Goal: Transaction & Acquisition: Purchase product/service

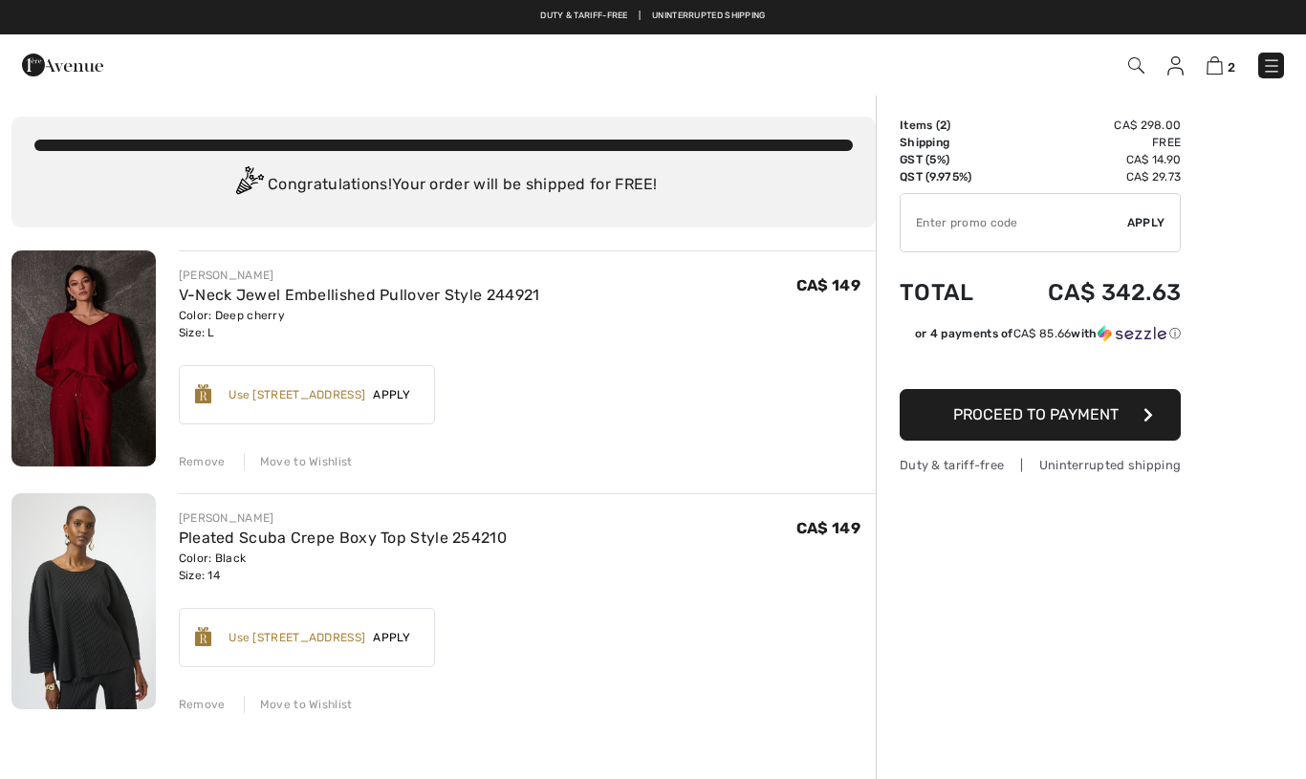
click at [100, 392] on img at bounding box center [83, 359] width 144 height 216
click at [133, 401] on img at bounding box center [83, 359] width 144 height 216
click at [142, 406] on img at bounding box center [83, 359] width 144 height 216
click at [262, 320] on div "Color: Deep cherry Size: L" at bounding box center [359, 324] width 361 height 34
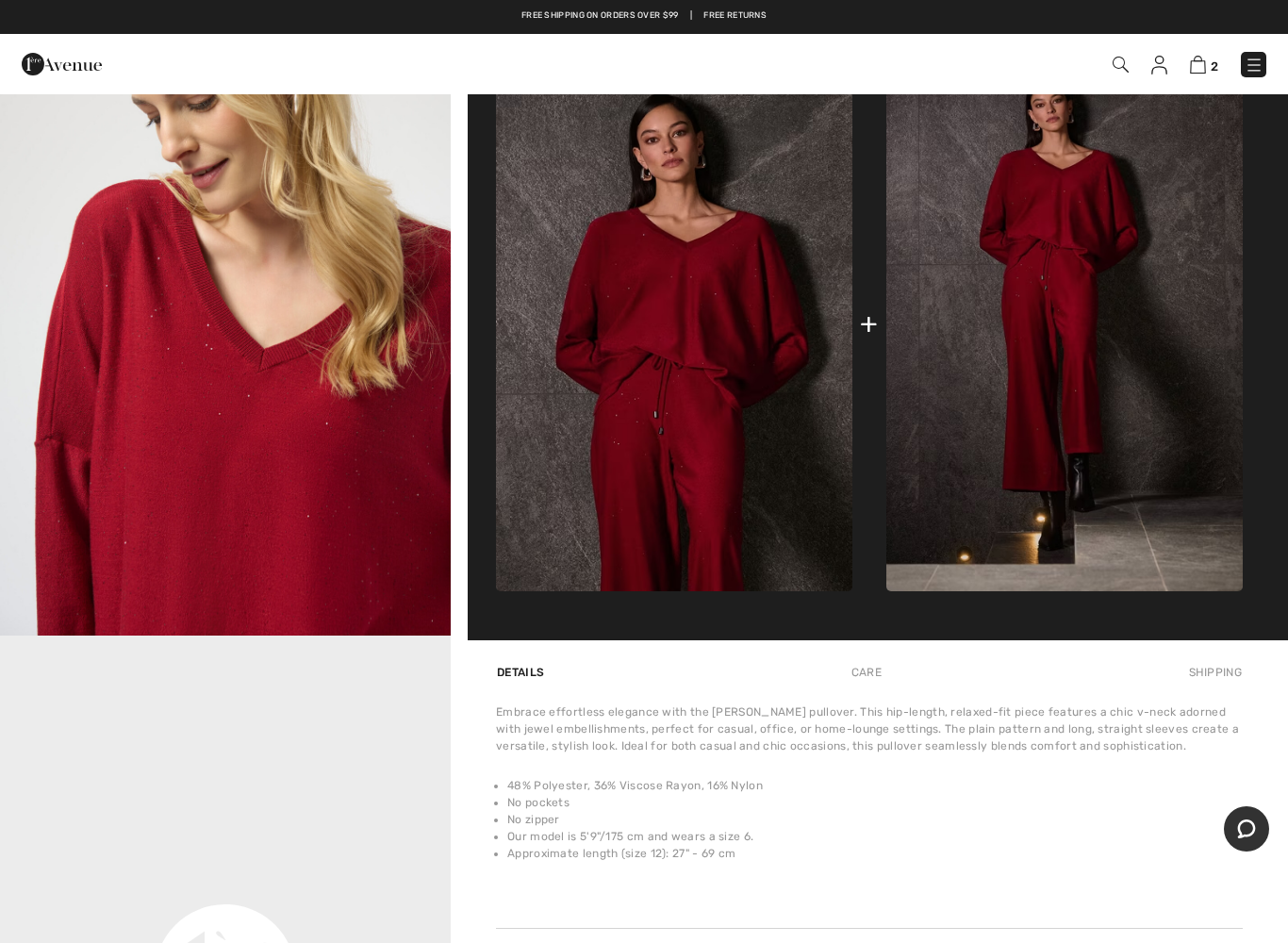
click at [381, 687] on video "Your browser does not support the video tag." at bounding box center [225, 749] width 451 height 226
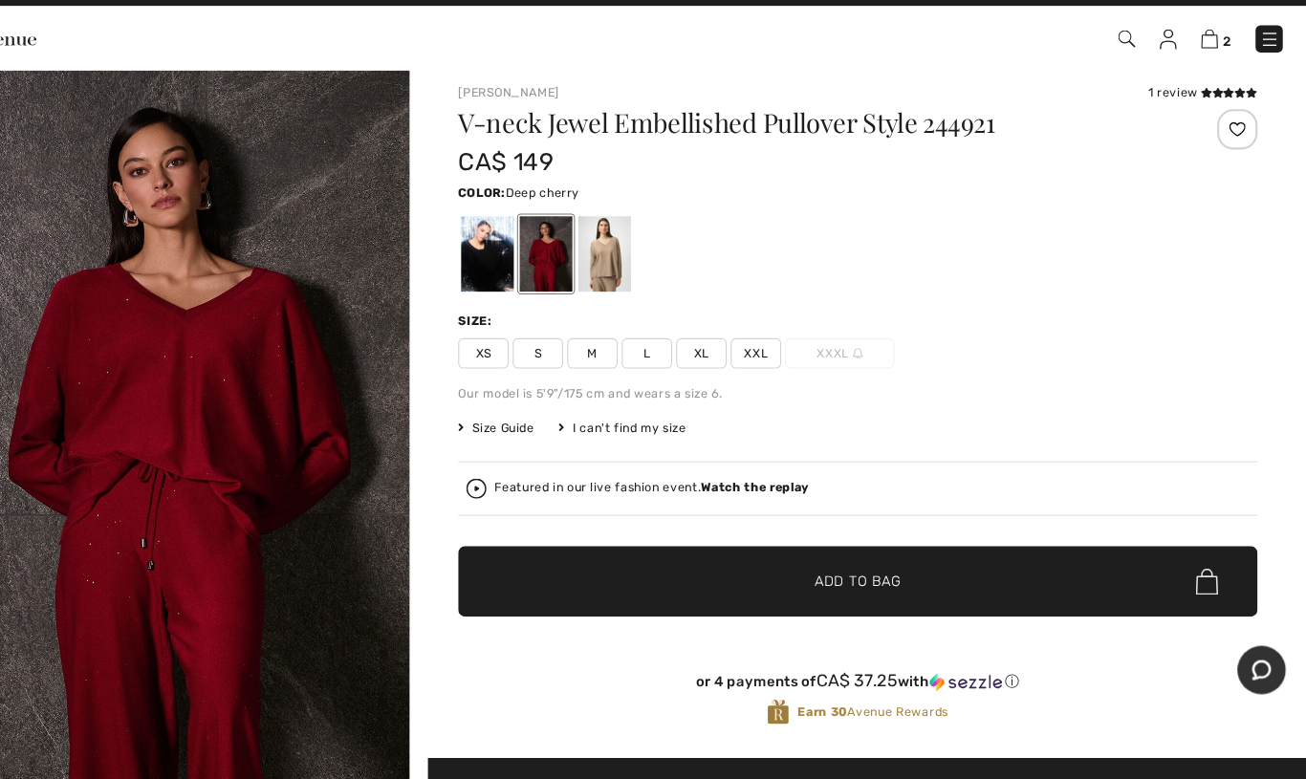
click at [1207, 56] on img at bounding box center [1215, 65] width 16 height 18
click at [1228, 60] on span "2" at bounding box center [1232, 67] width 8 height 14
click at [1207, 56] on img at bounding box center [1215, 65] width 16 height 18
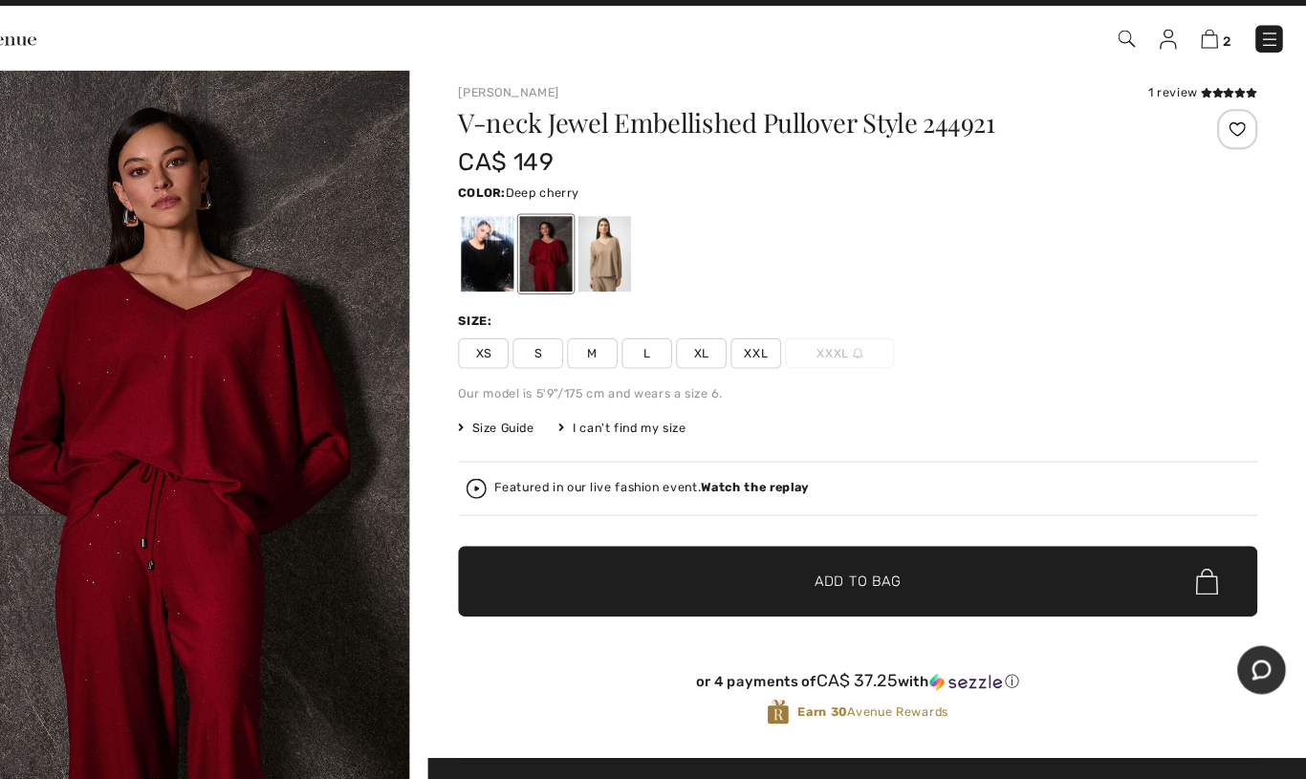
click at [1207, 54] on link "2" at bounding box center [1221, 65] width 29 height 23
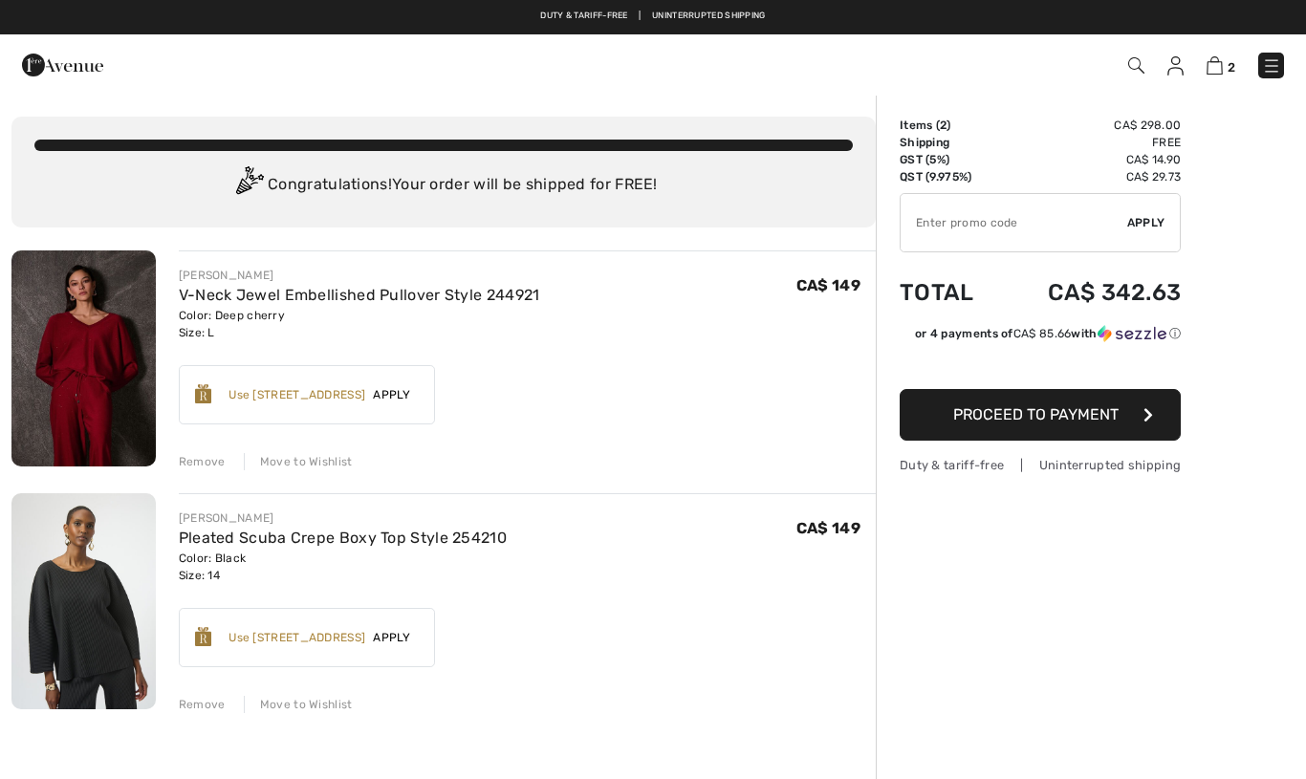
click at [102, 613] on img at bounding box center [83, 601] width 144 height 216
click at [91, 616] on img at bounding box center [83, 601] width 144 height 216
click at [98, 630] on img at bounding box center [83, 601] width 144 height 216
click at [93, 618] on img at bounding box center [83, 601] width 144 height 216
click at [92, 615] on img at bounding box center [83, 601] width 144 height 216
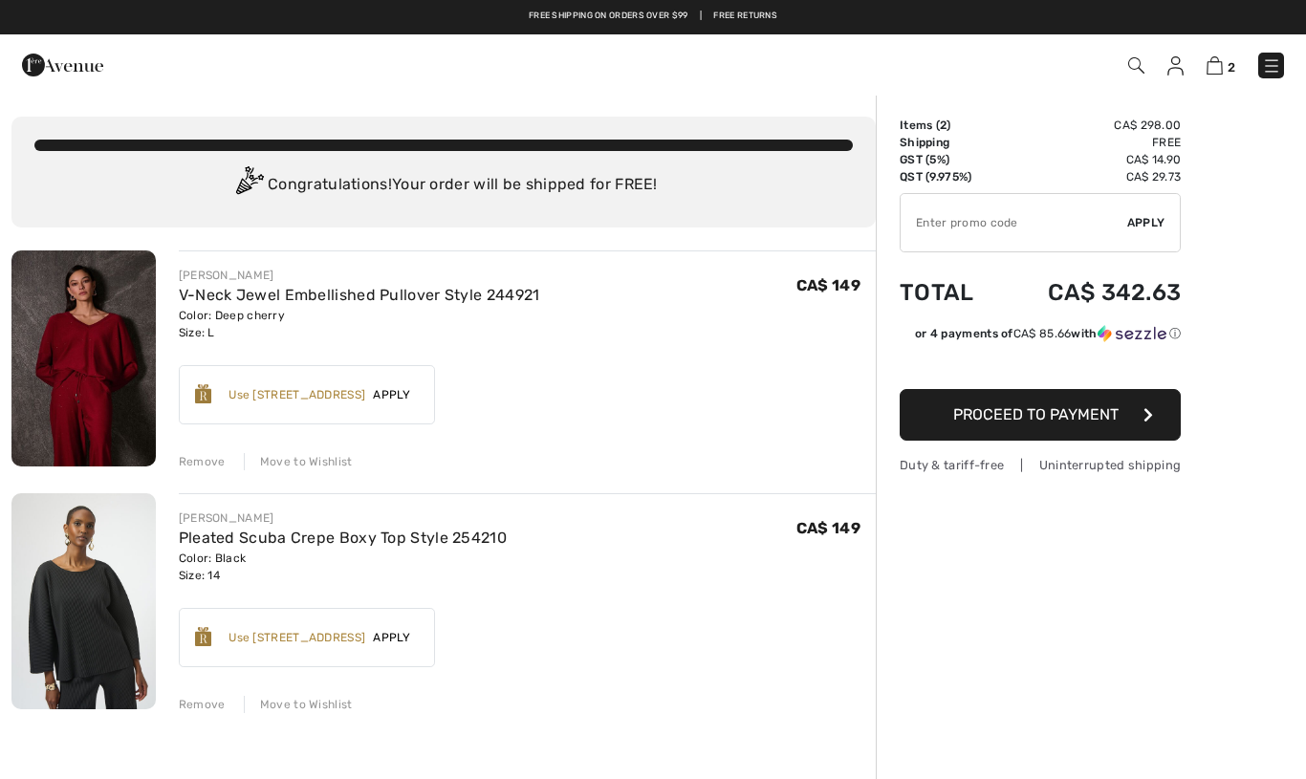
click at [96, 619] on img at bounding box center [83, 601] width 144 height 216
click at [98, 612] on img at bounding box center [83, 601] width 144 height 216
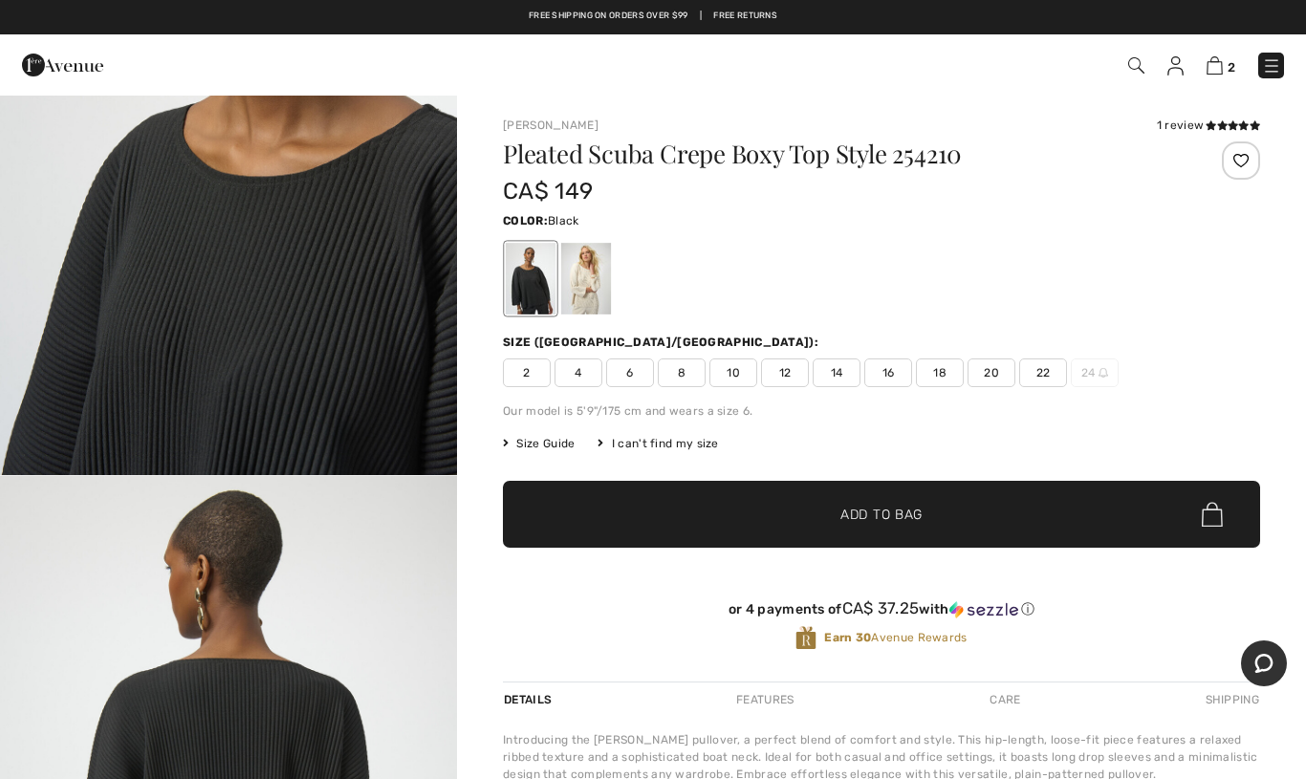
click at [1216, 65] on img at bounding box center [1215, 65] width 16 height 18
click at [1219, 67] on img at bounding box center [1215, 65] width 16 height 18
click at [1221, 63] on img at bounding box center [1215, 65] width 16 height 18
click at [1228, 61] on span "2" at bounding box center [1232, 67] width 8 height 14
click at [1223, 68] on img at bounding box center [1215, 65] width 16 height 18
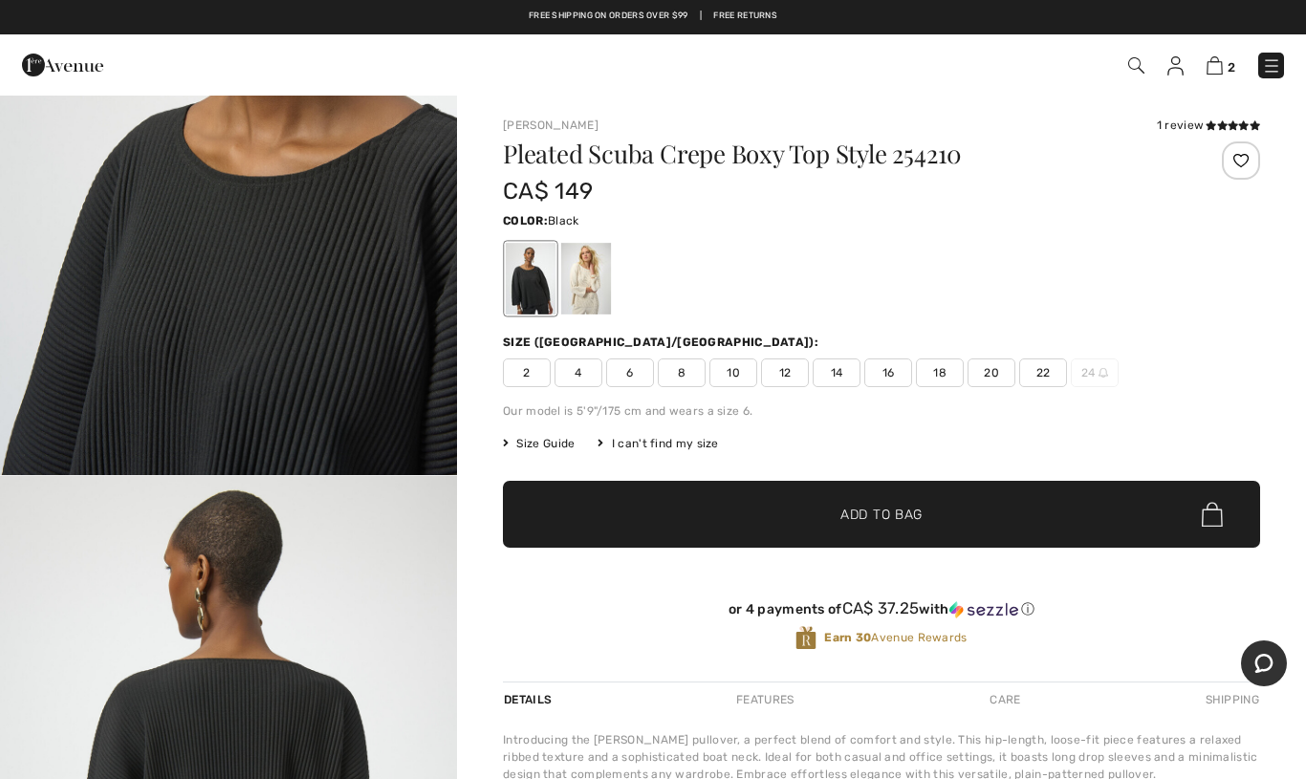
click at [1223, 69] on img at bounding box center [1215, 65] width 16 height 18
click at [1221, 67] on img at bounding box center [1215, 65] width 16 height 18
click at [1221, 62] on img at bounding box center [1215, 65] width 16 height 18
click at [581, 291] on div at bounding box center [586, 279] width 50 height 72
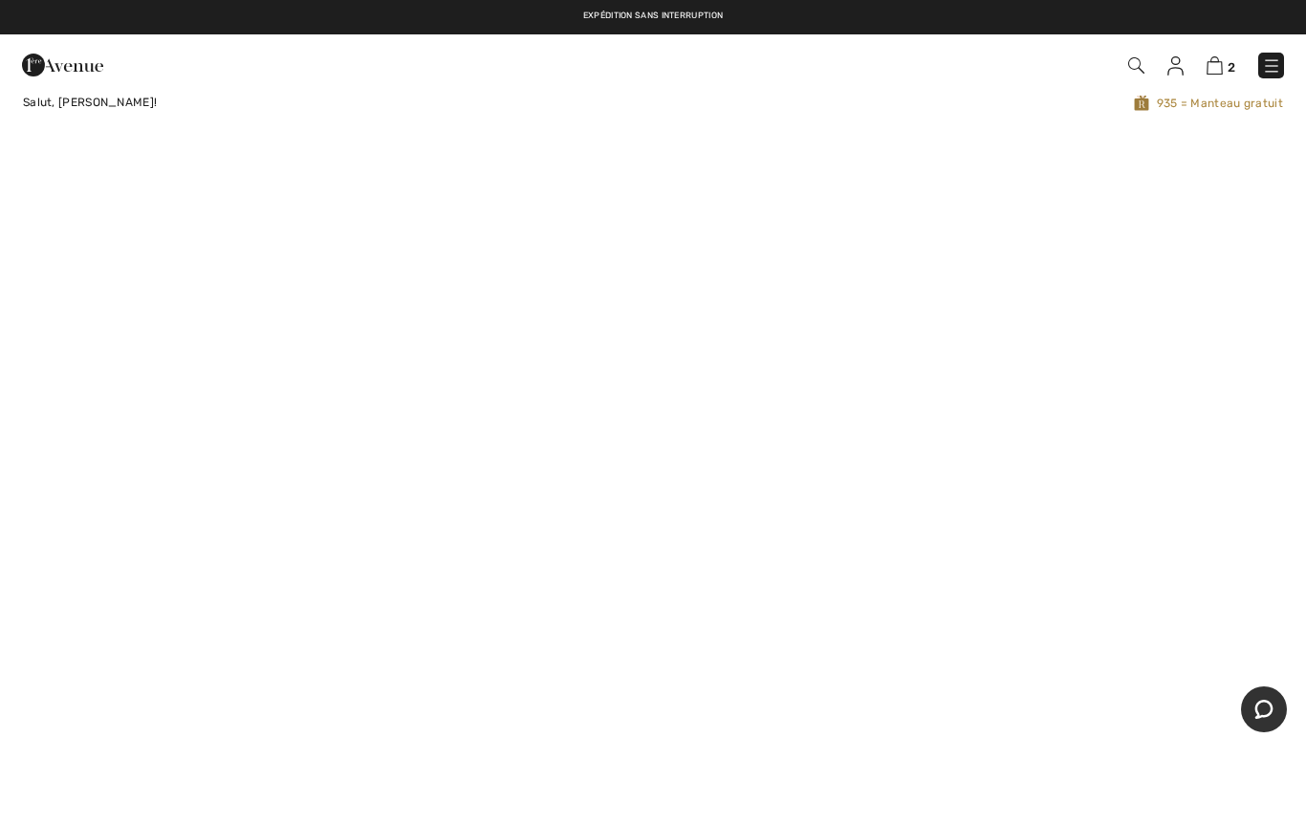
click at [1280, 74] on img at bounding box center [1271, 65] width 19 height 19
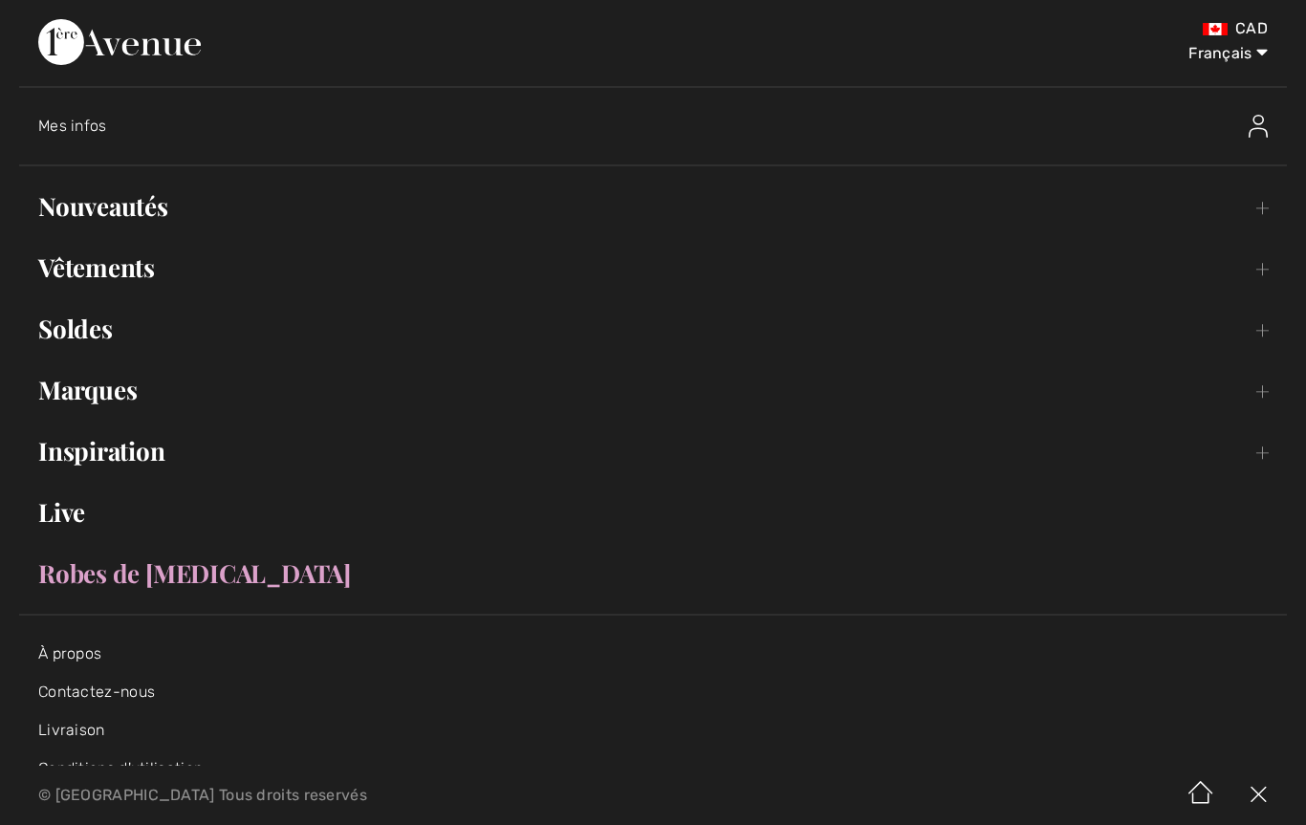
click at [151, 282] on link "Vêtements Toggle submenu" at bounding box center [653, 268] width 1268 height 42
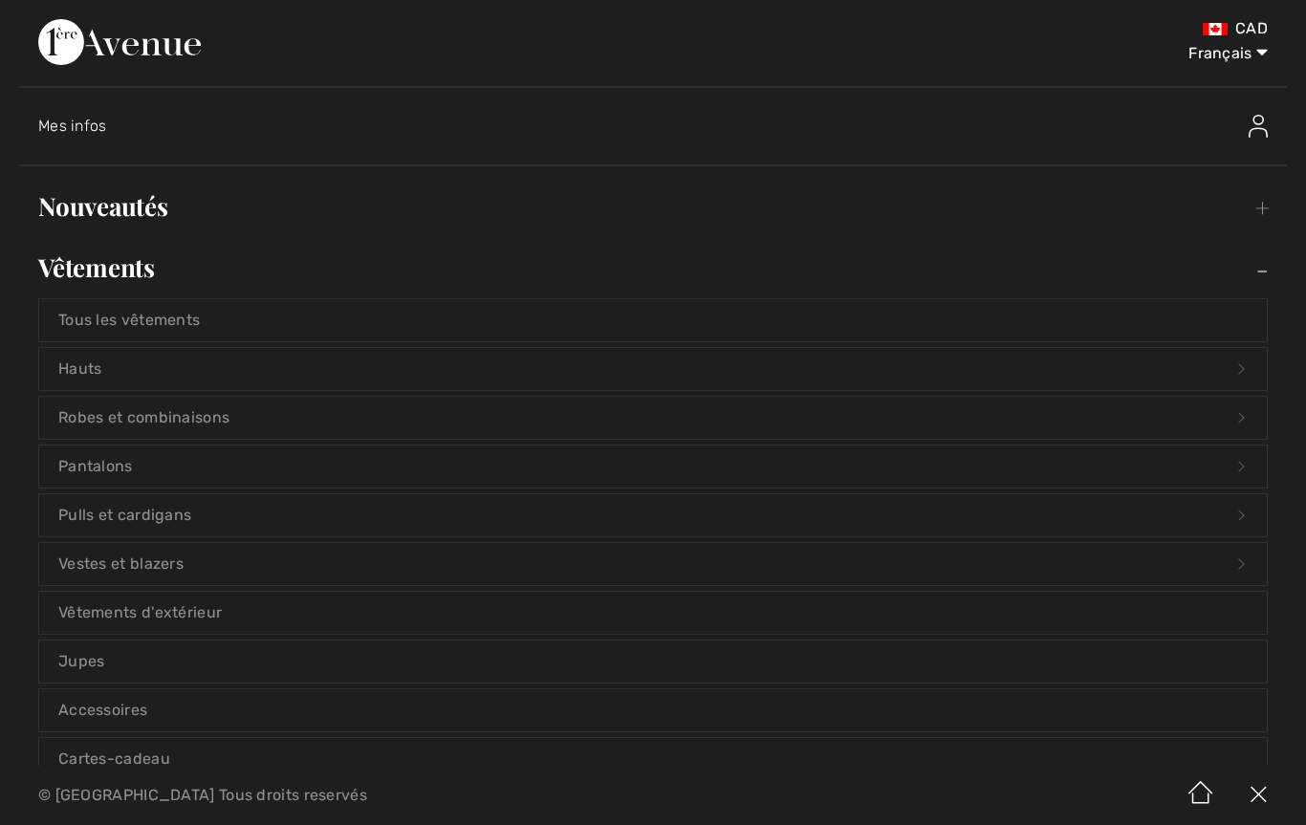
click at [115, 469] on link "Pantalons Open submenu" at bounding box center [653, 467] width 1228 height 42
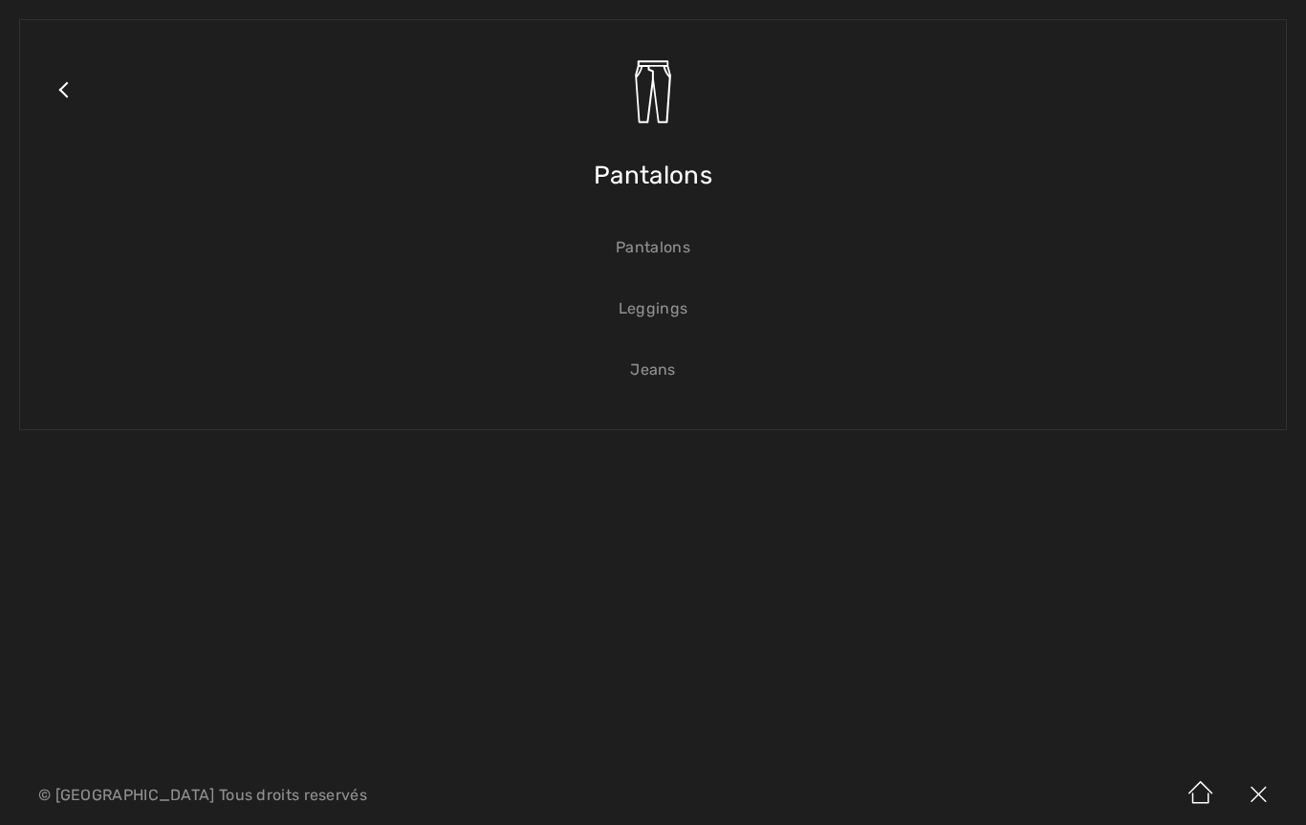
click at [678, 254] on link "Pantalons" at bounding box center [653, 248] width 1228 height 42
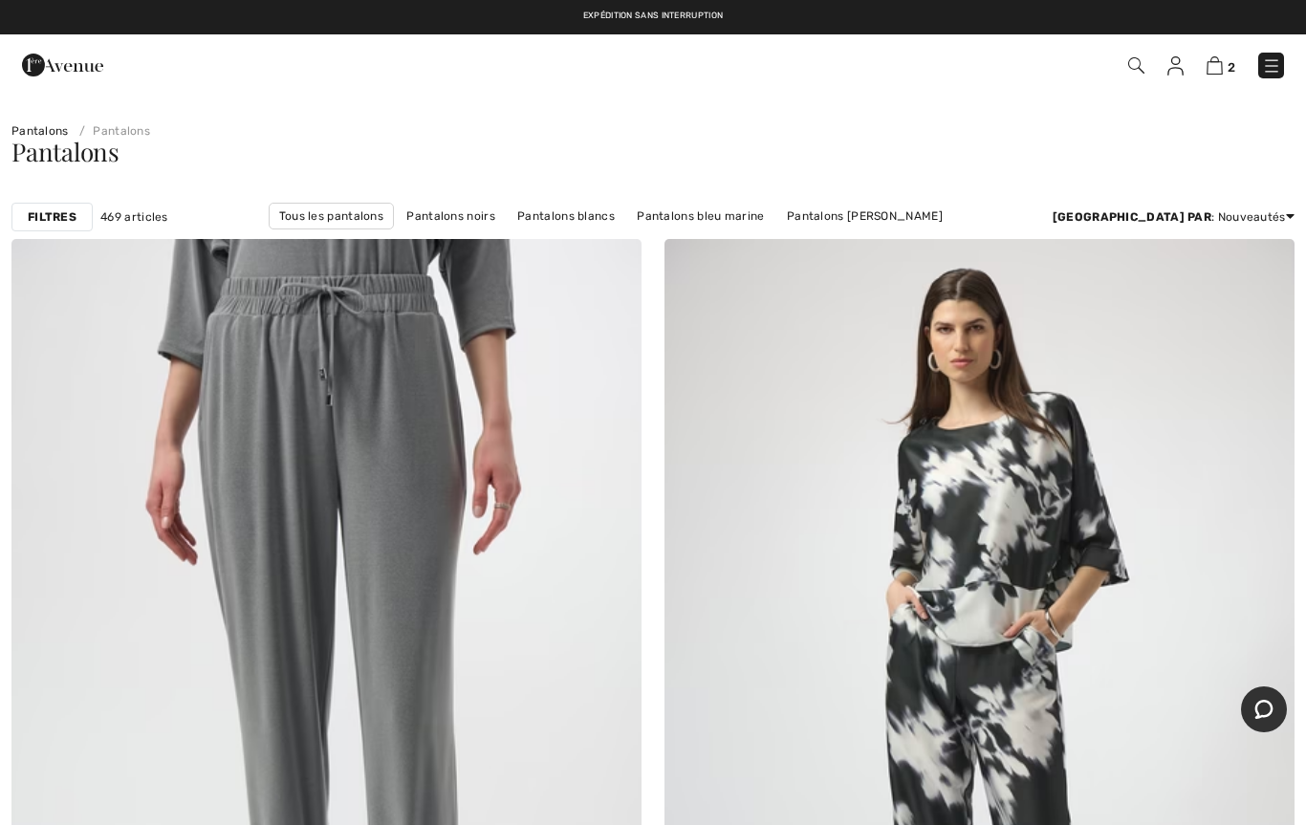
click at [58, 220] on strong "Filtres" at bounding box center [52, 216] width 49 height 17
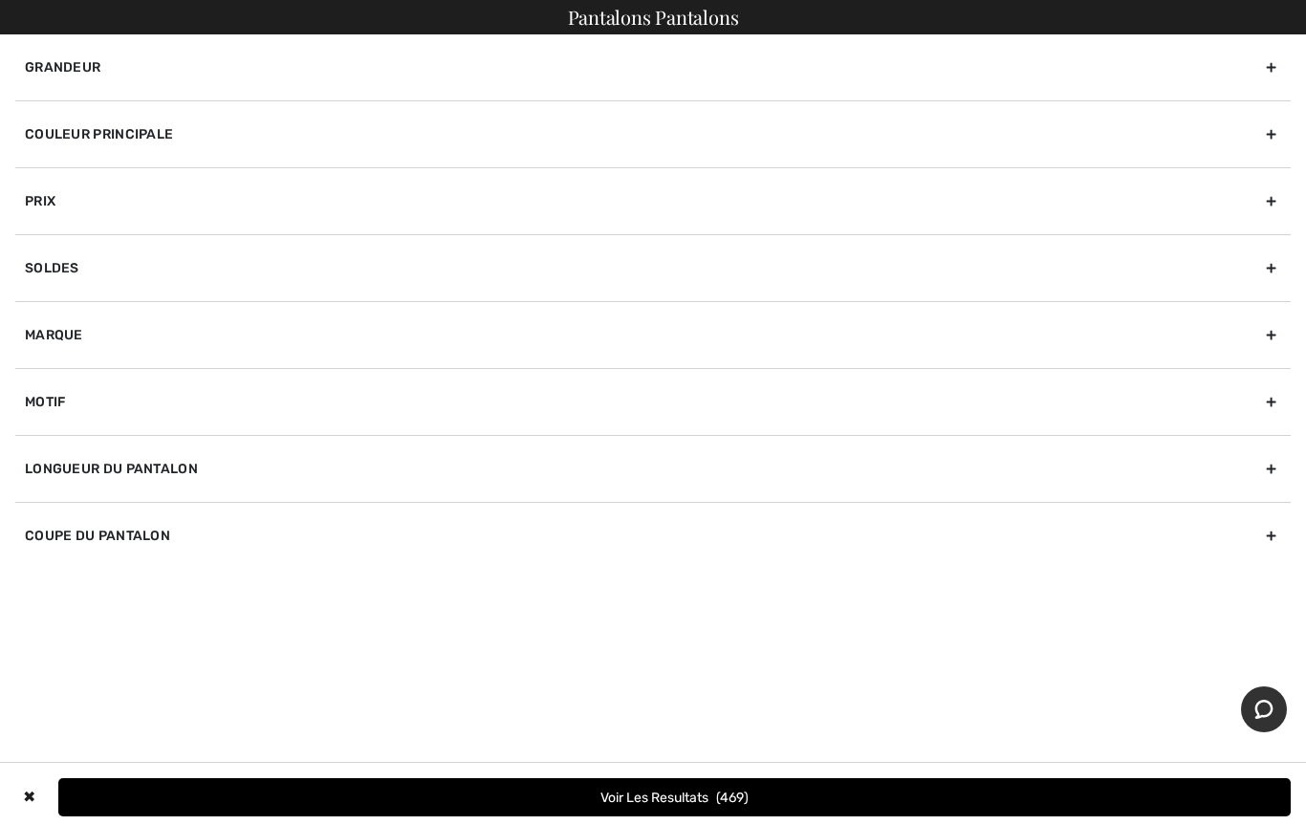
click at [75, 339] on div "Marque" at bounding box center [653, 334] width 1276 height 67
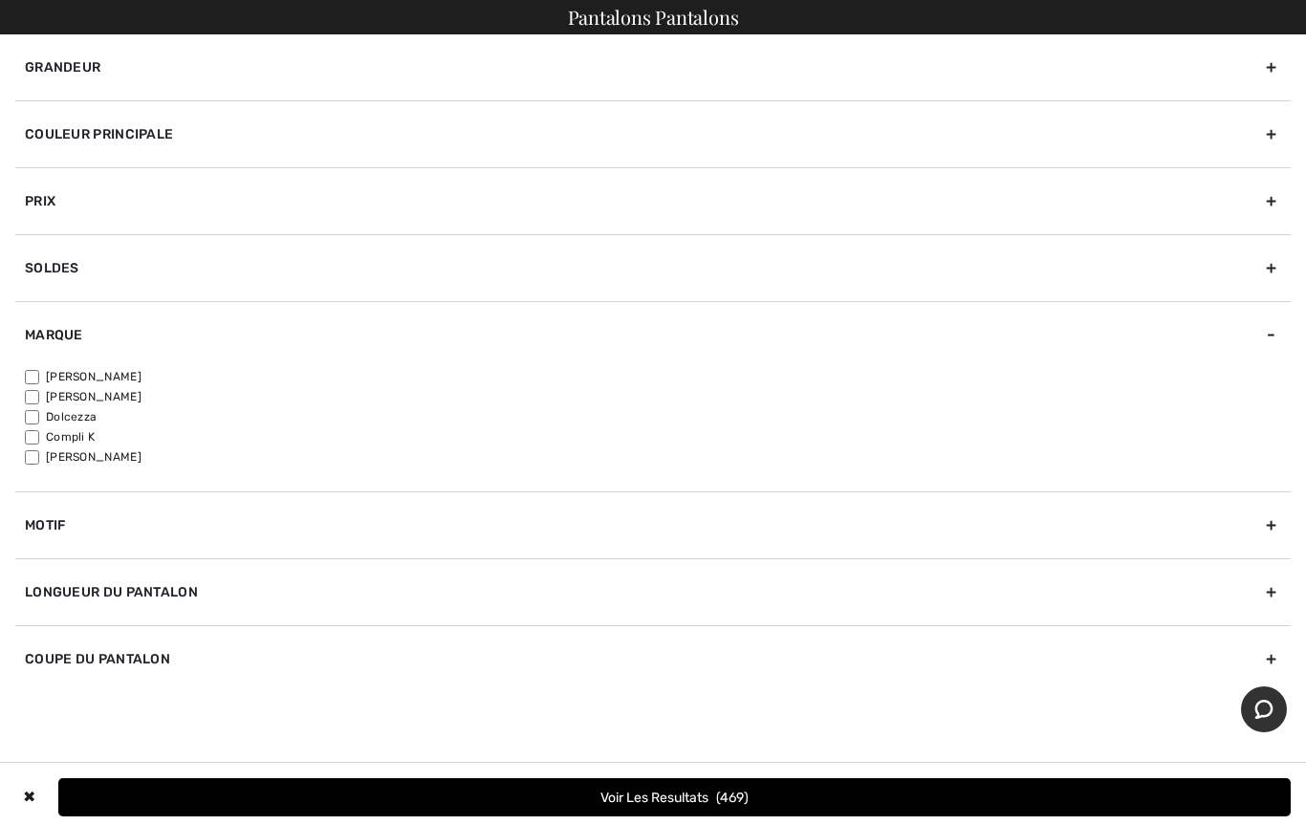
click at [39, 378] on input"] "[PERSON_NAME]" at bounding box center [32, 377] width 14 height 14
checkbox input"] "true"
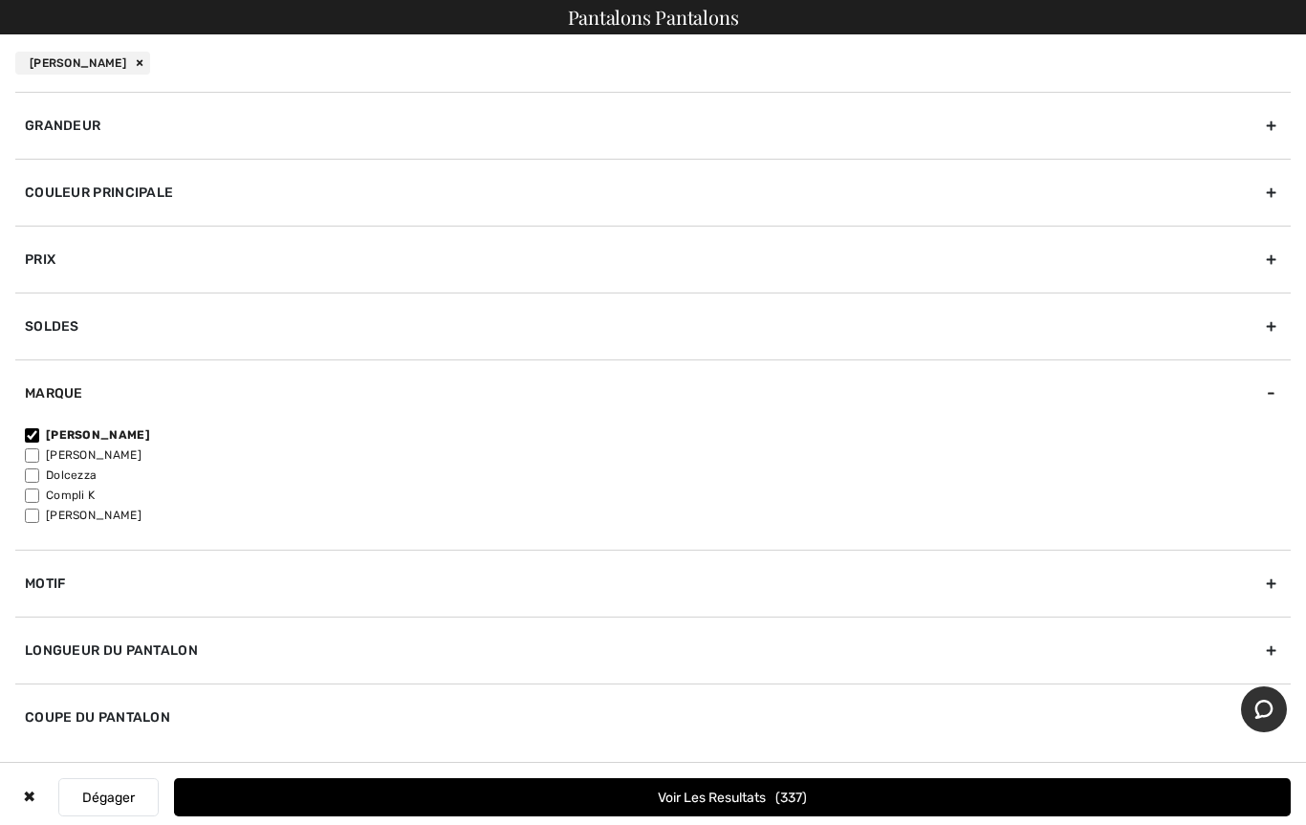
click at [105, 126] on div "Grandeur" at bounding box center [653, 125] width 1276 height 67
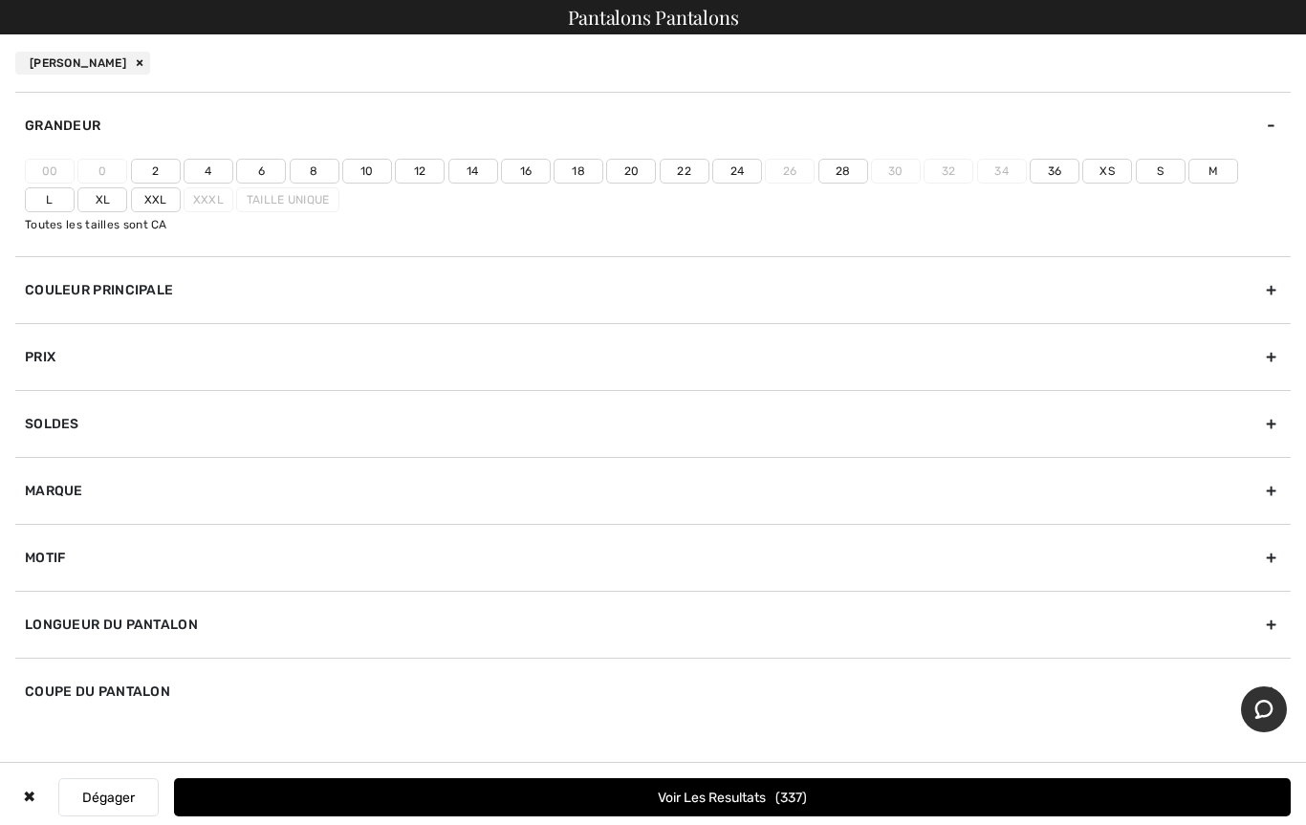
click at [424, 160] on label "12" at bounding box center [420, 171] width 50 height 25
click at [0, 0] on input"] "12" at bounding box center [0, 0] width 0 height 0
click at [702, 806] on button "Voir les resultats 141" at bounding box center [732, 797] width 1117 height 38
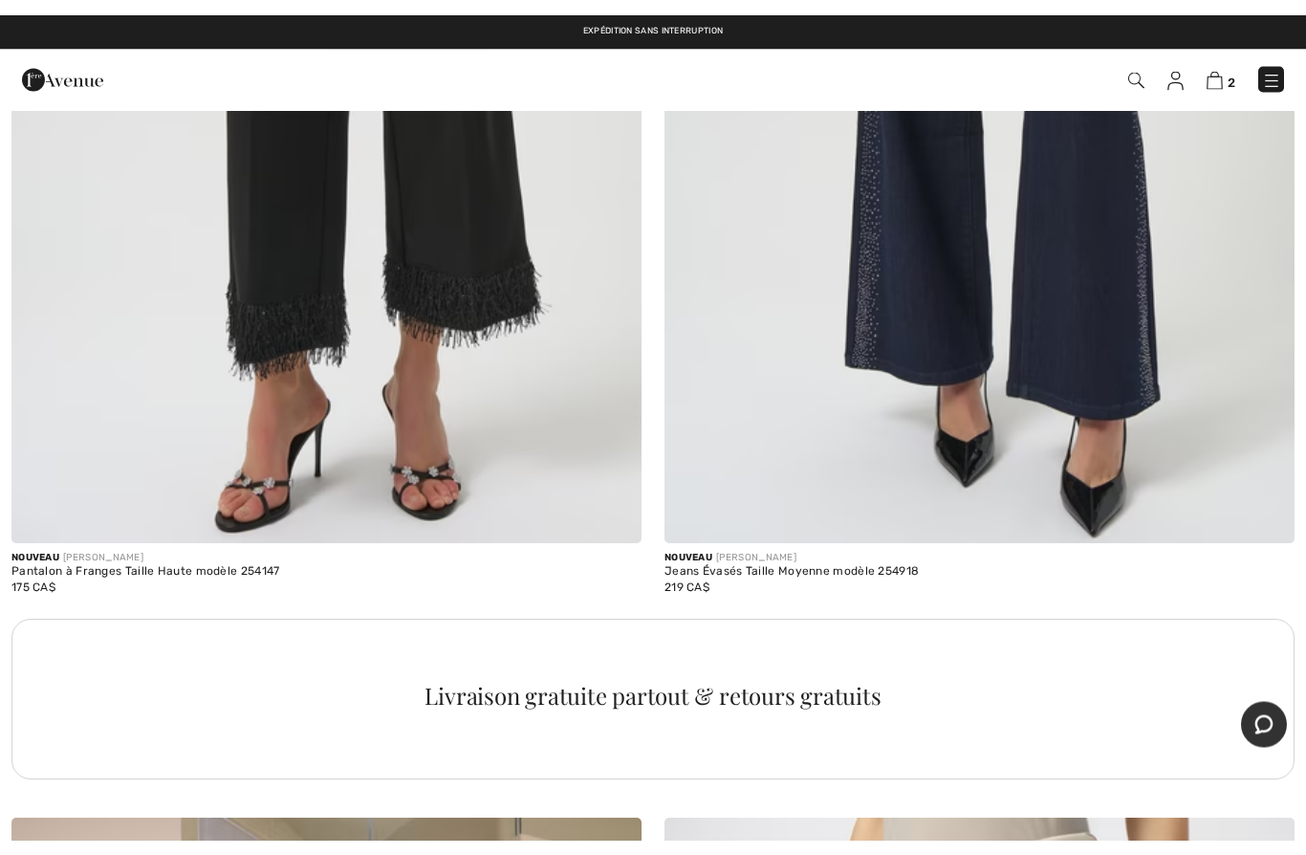
scroll to position [5779, 0]
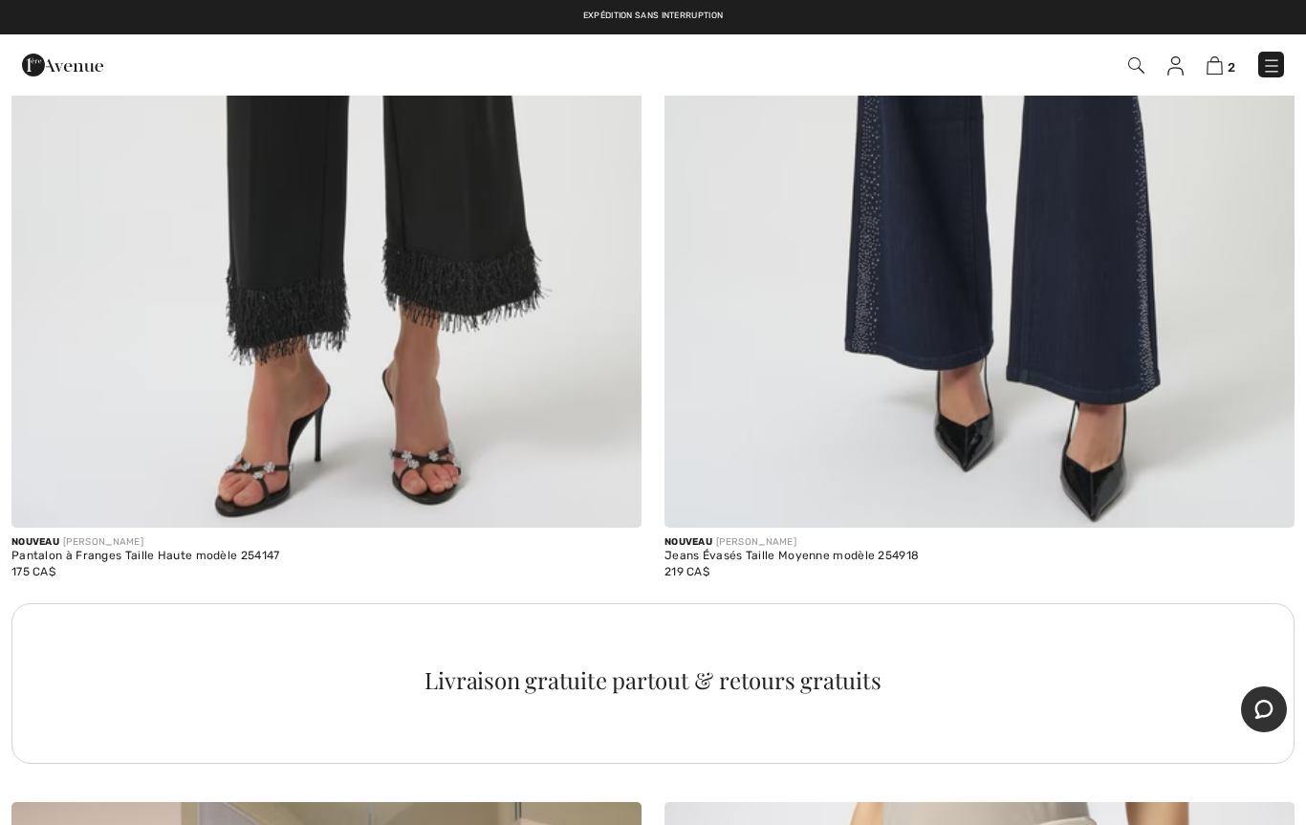
click at [1138, 63] on img at bounding box center [1136, 65] width 16 height 16
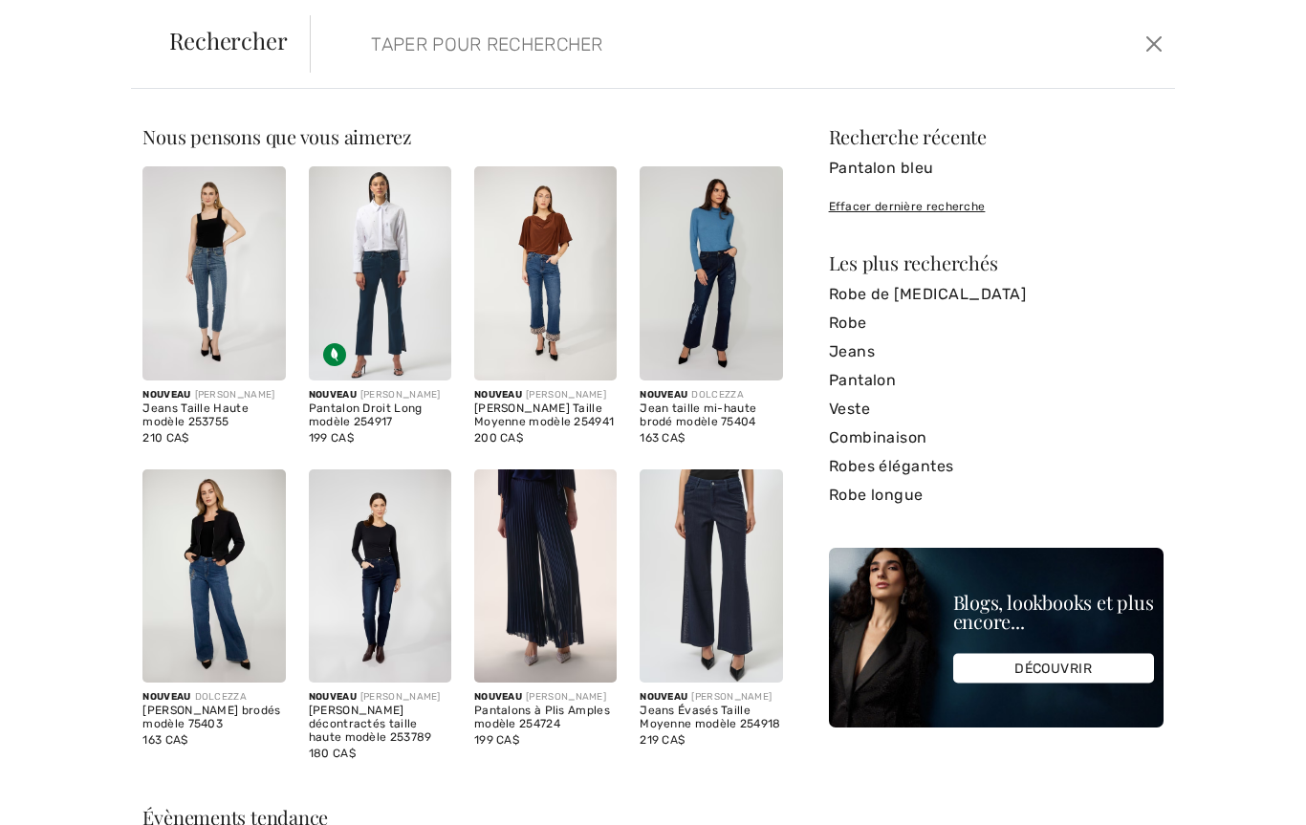
click at [359, 43] on input "search" at bounding box center [650, 43] width 587 height 57
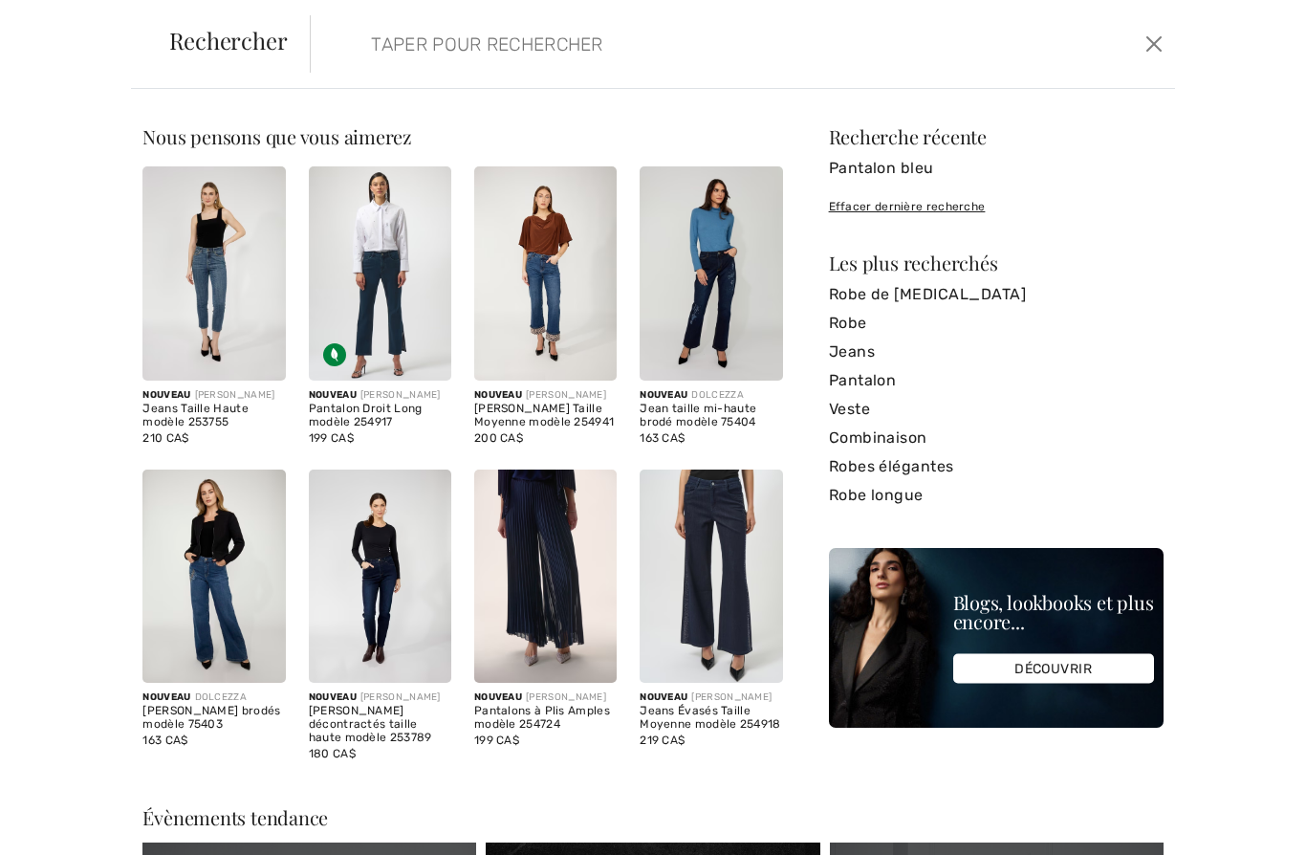
scroll to position [5778, 0]
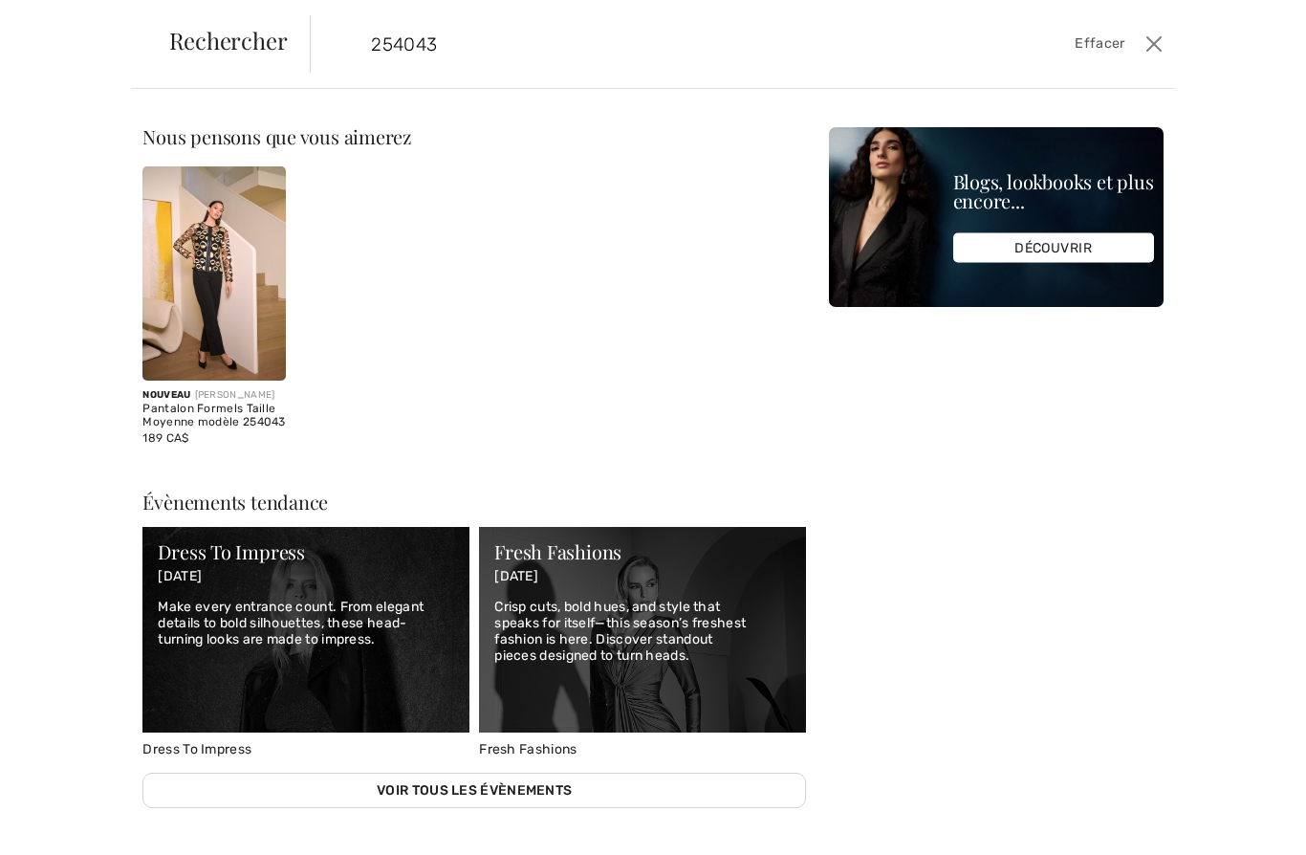
type input "254043"
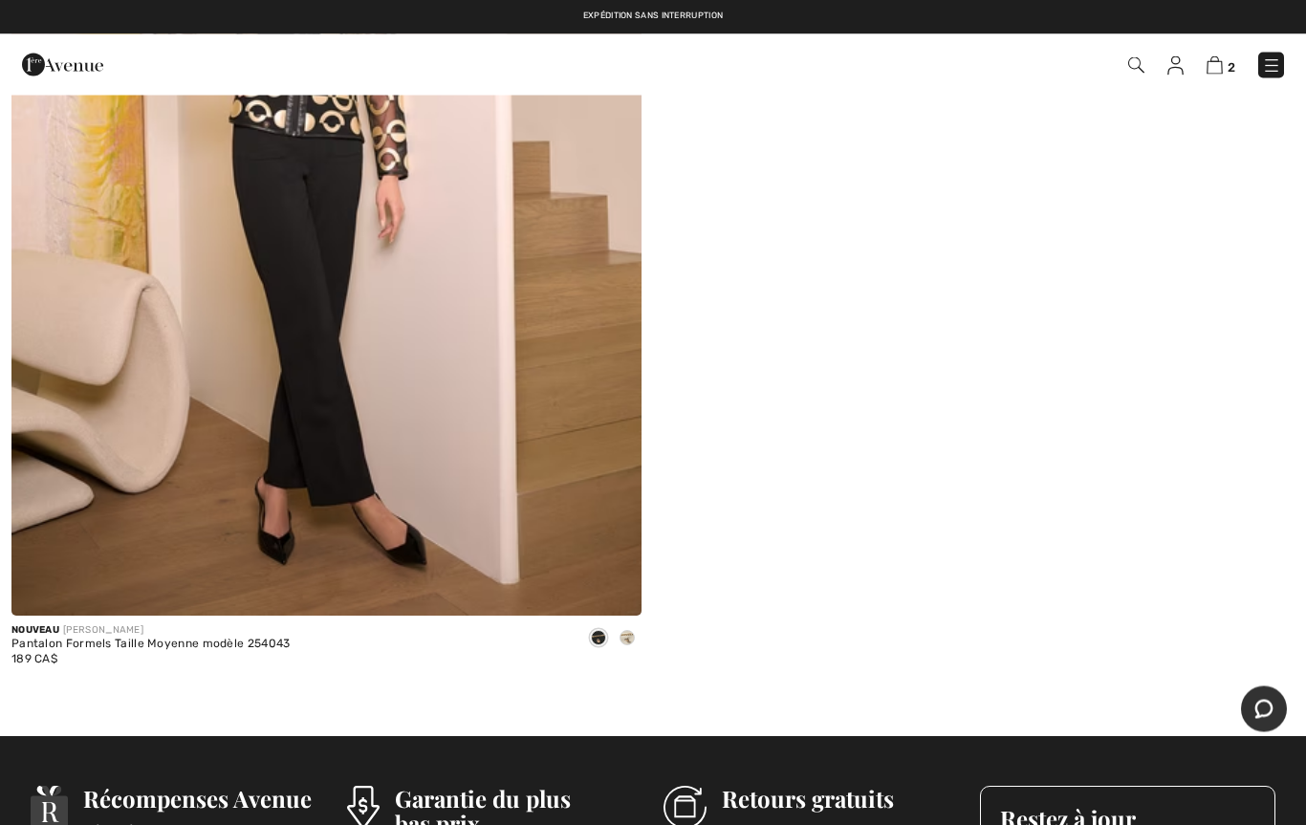
scroll to position [536, 0]
click at [646, 646] on div "Nouveau [PERSON_NAME] Pantalon Formels Taille Moyenne modèle 254043 189 CA$" at bounding box center [326, 180] width 653 height 1020
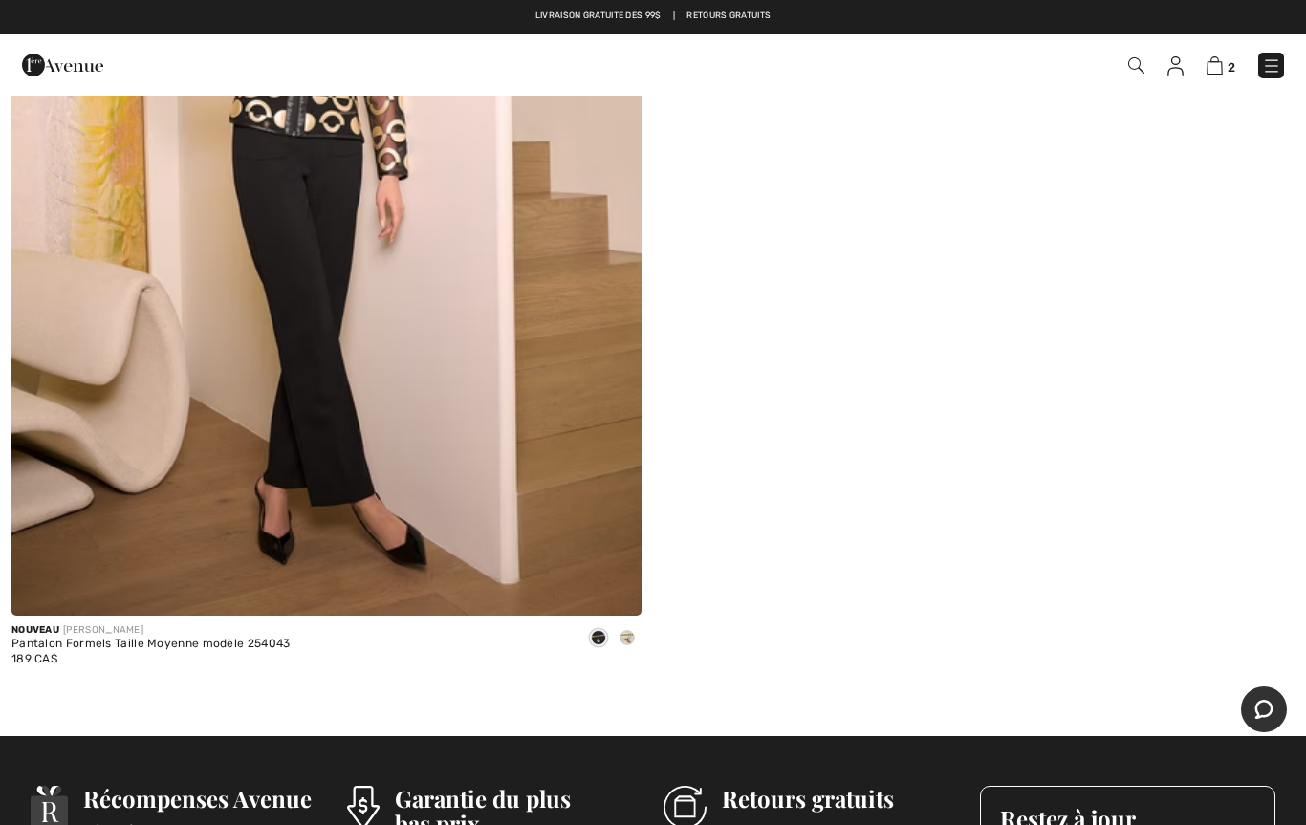
click at [634, 647] on div at bounding box center [627, 639] width 29 height 32
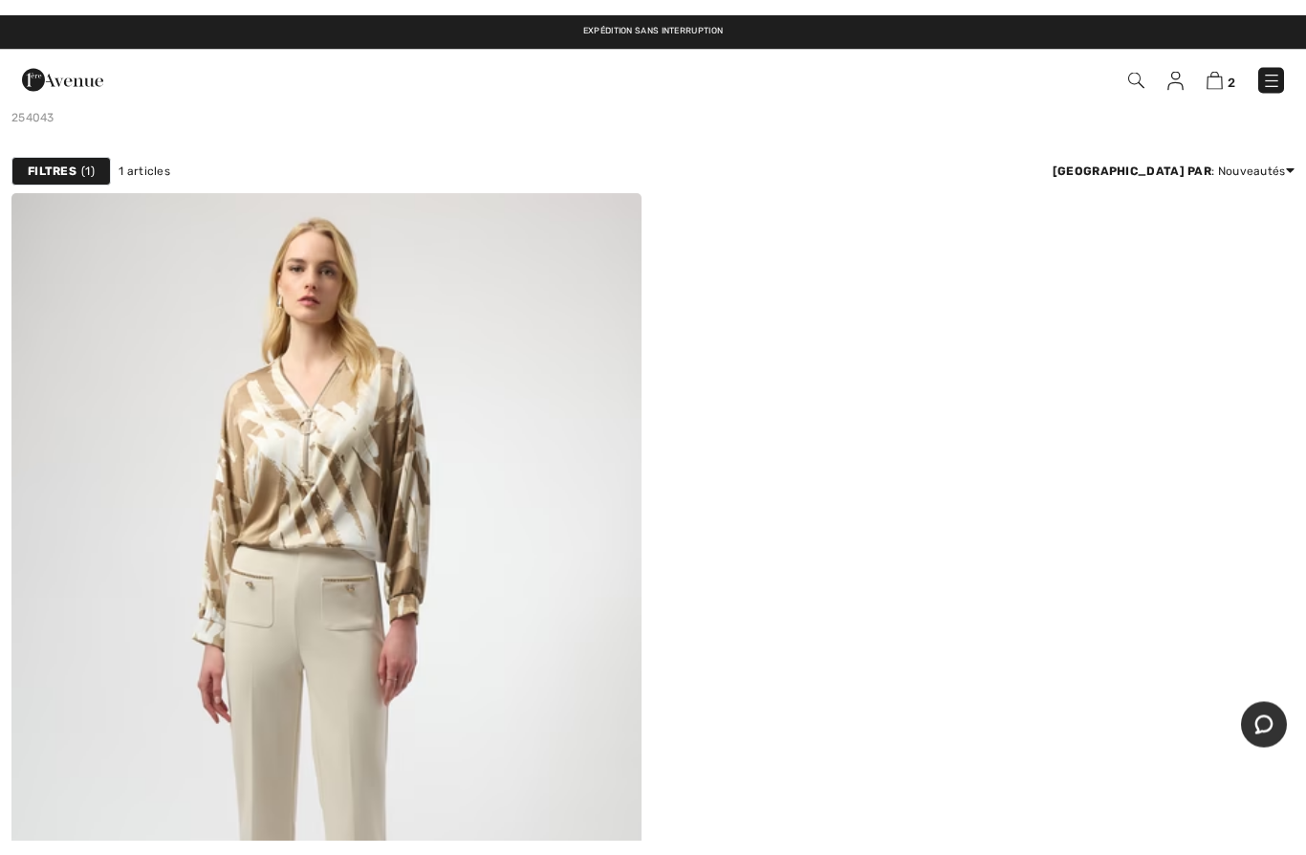
scroll to position [0, 0]
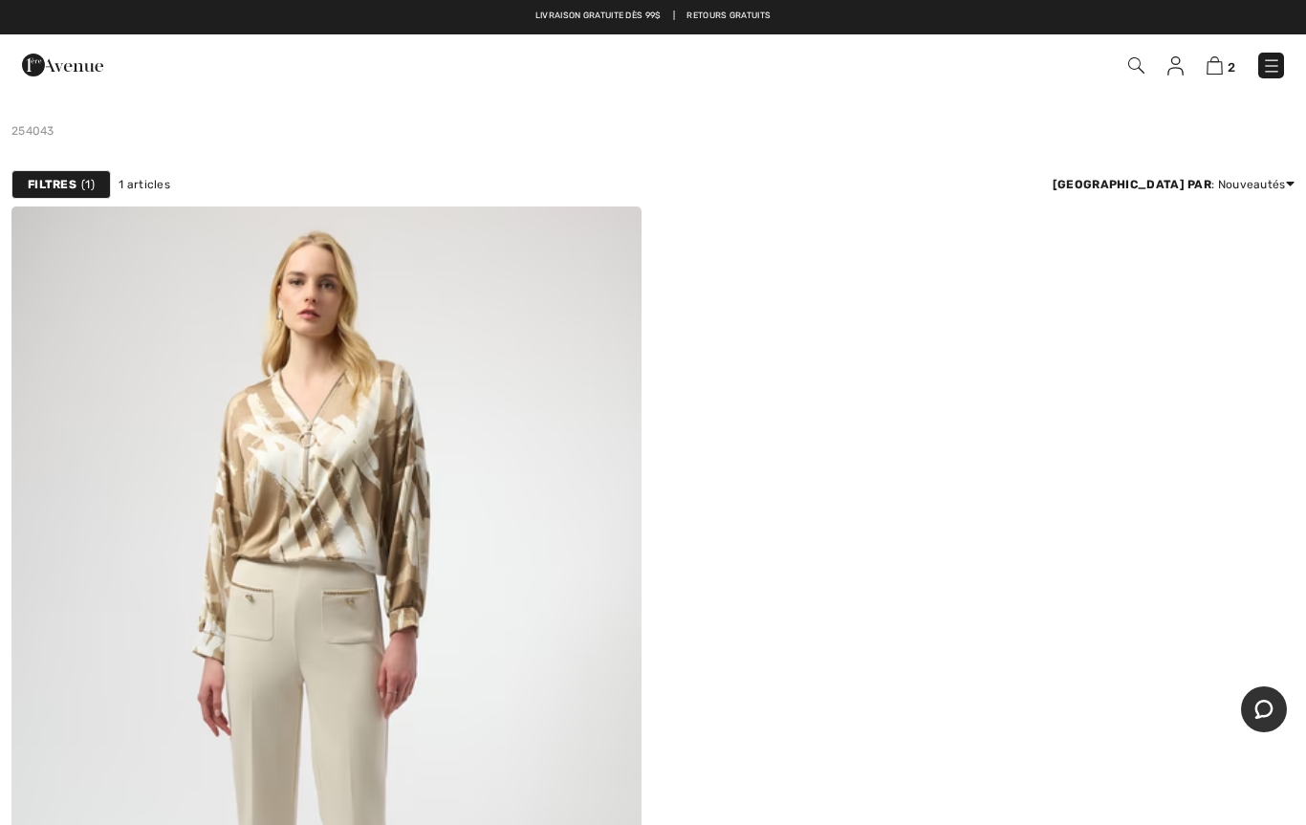
click at [1143, 69] on img at bounding box center [1136, 65] width 16 height 16
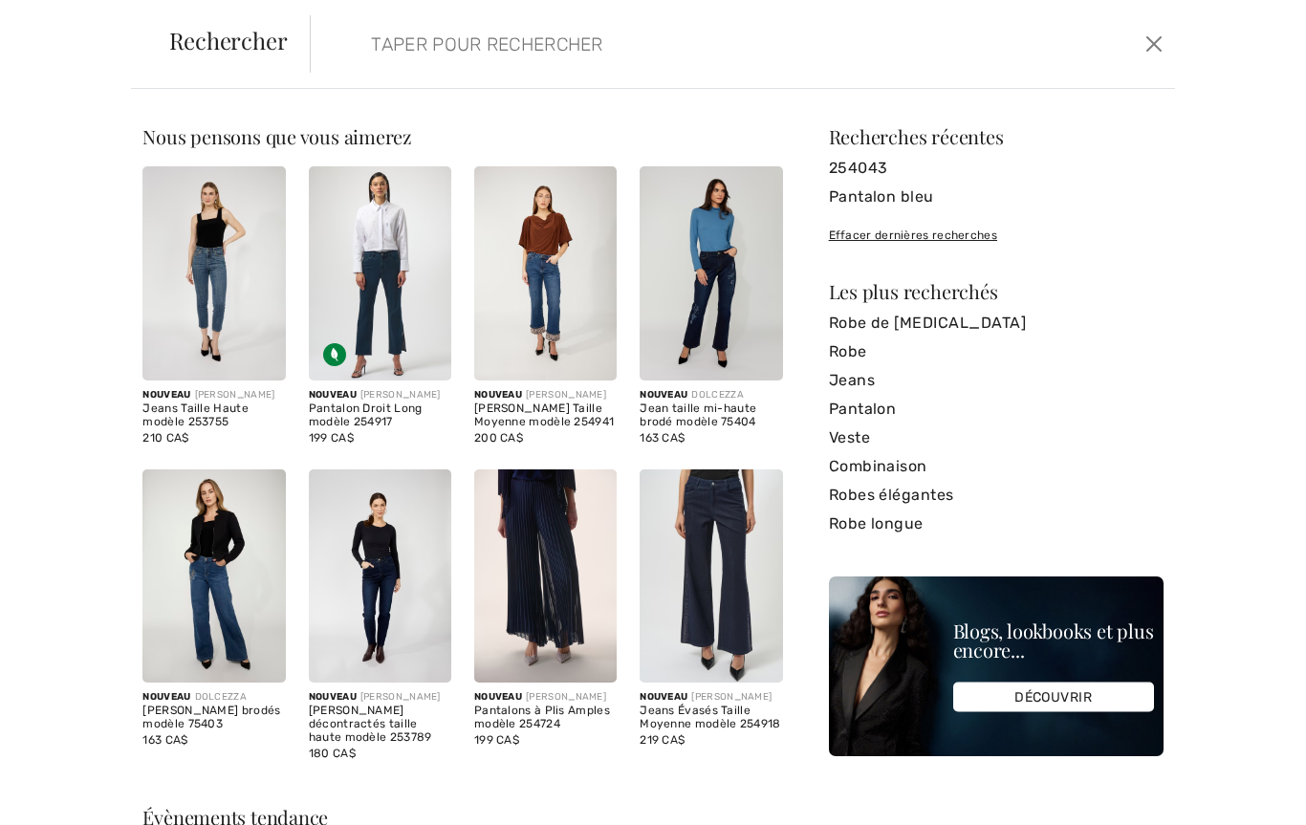
click at [331, 41] on form "Effacer" at bounding box center [725, 43] width 830 height 57
click at [357, 51] on input "search" at bounding box center [650, 43] width 587 height 57
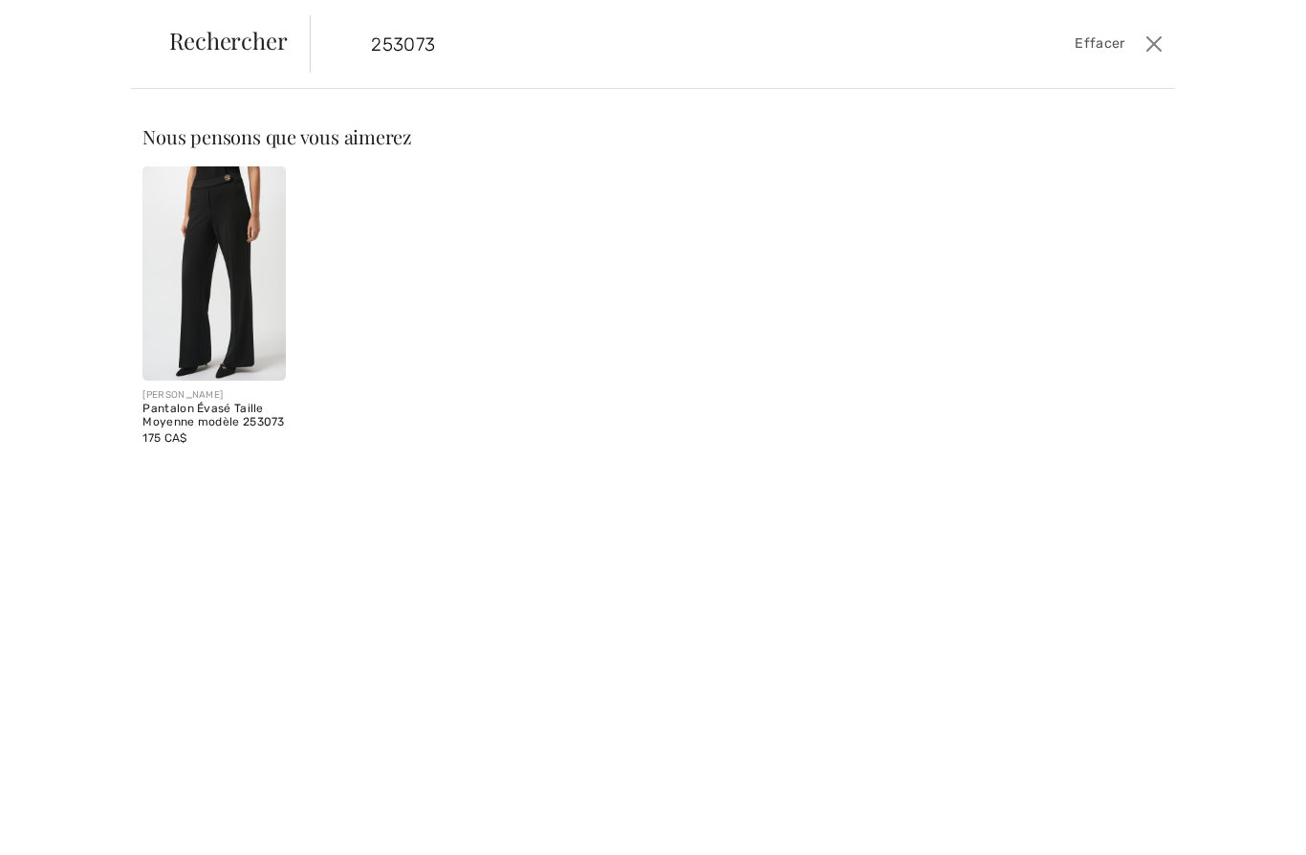
type input "253073"
click at [268, 310] on img at bounding box center [213, 273] width 142 height 214
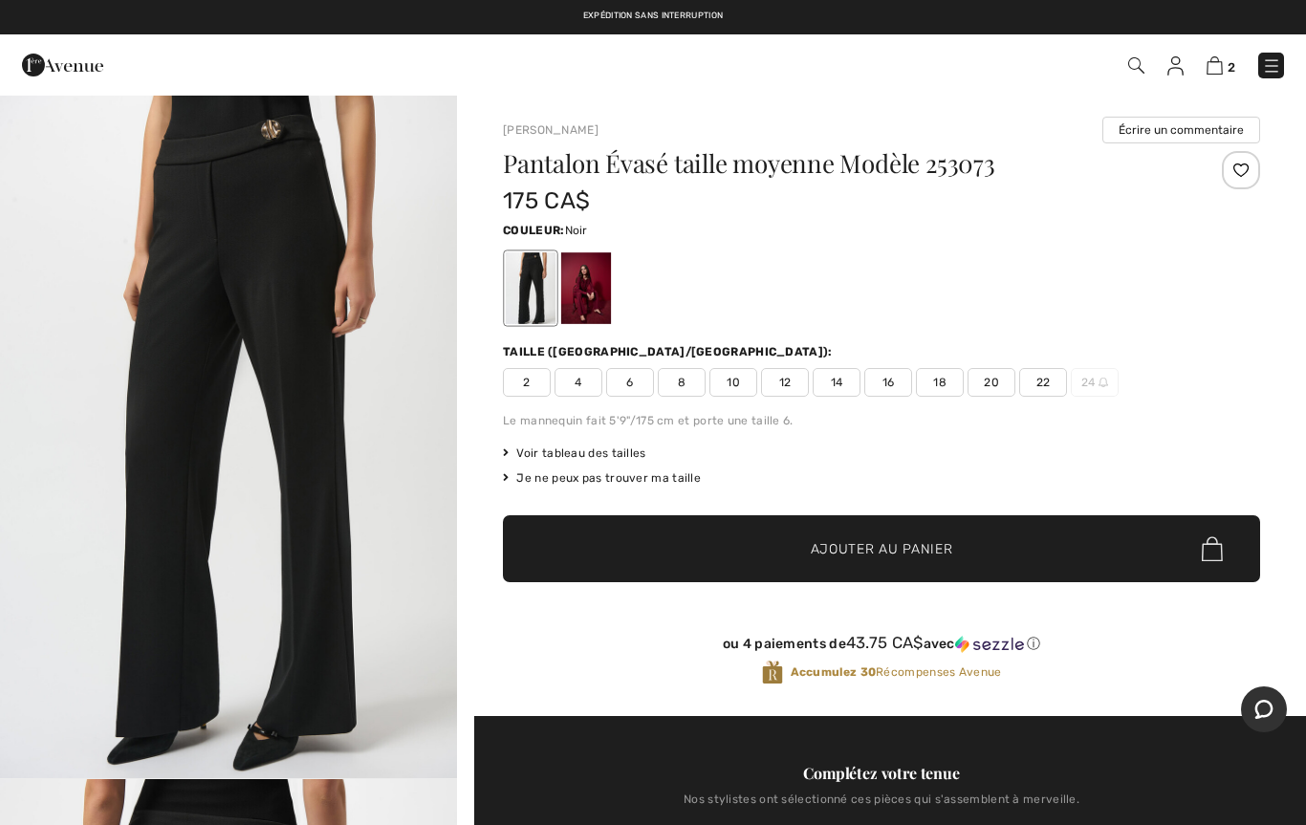
click at [589, 302] on div at bounding box center [586, 288] width 50 height 72
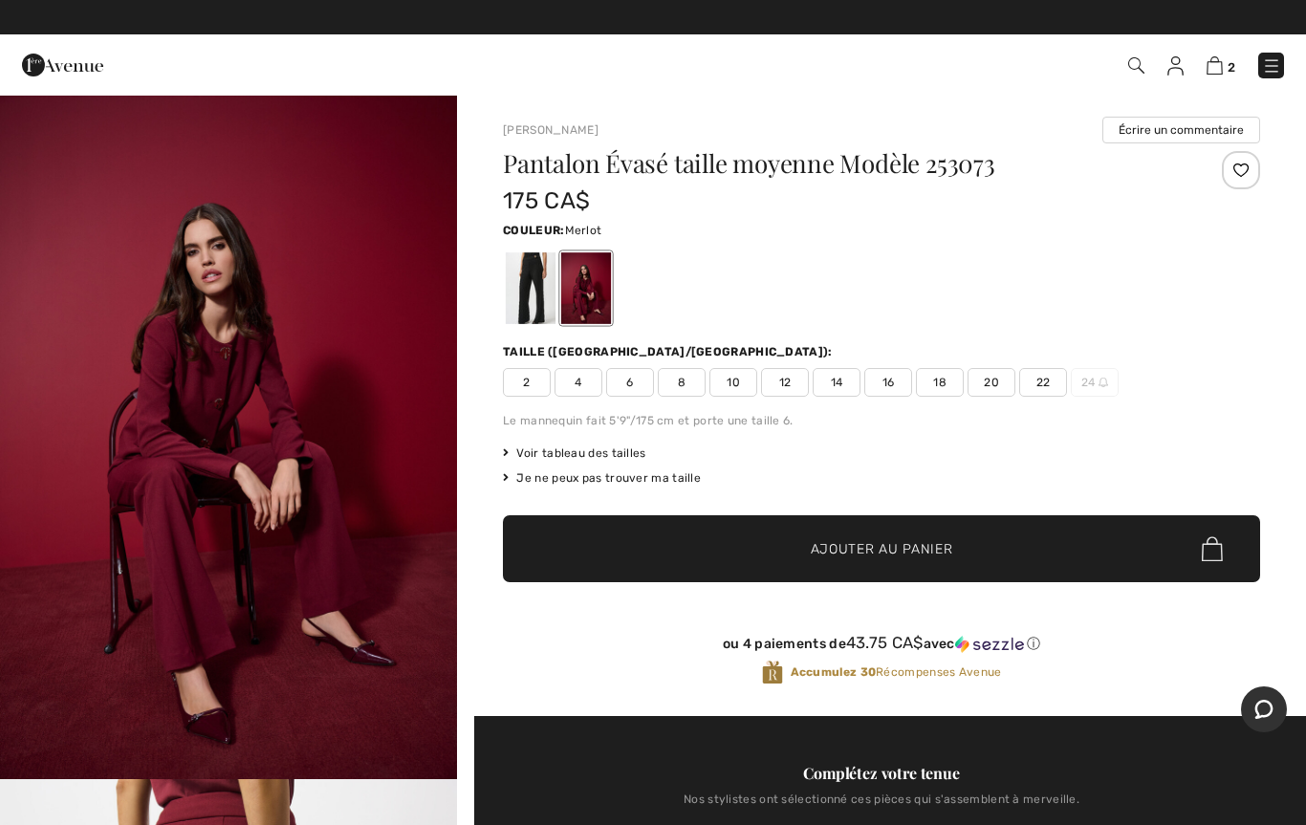
click at [1136, 73] on img at bounding box center [1136, 65] width 16 height 16
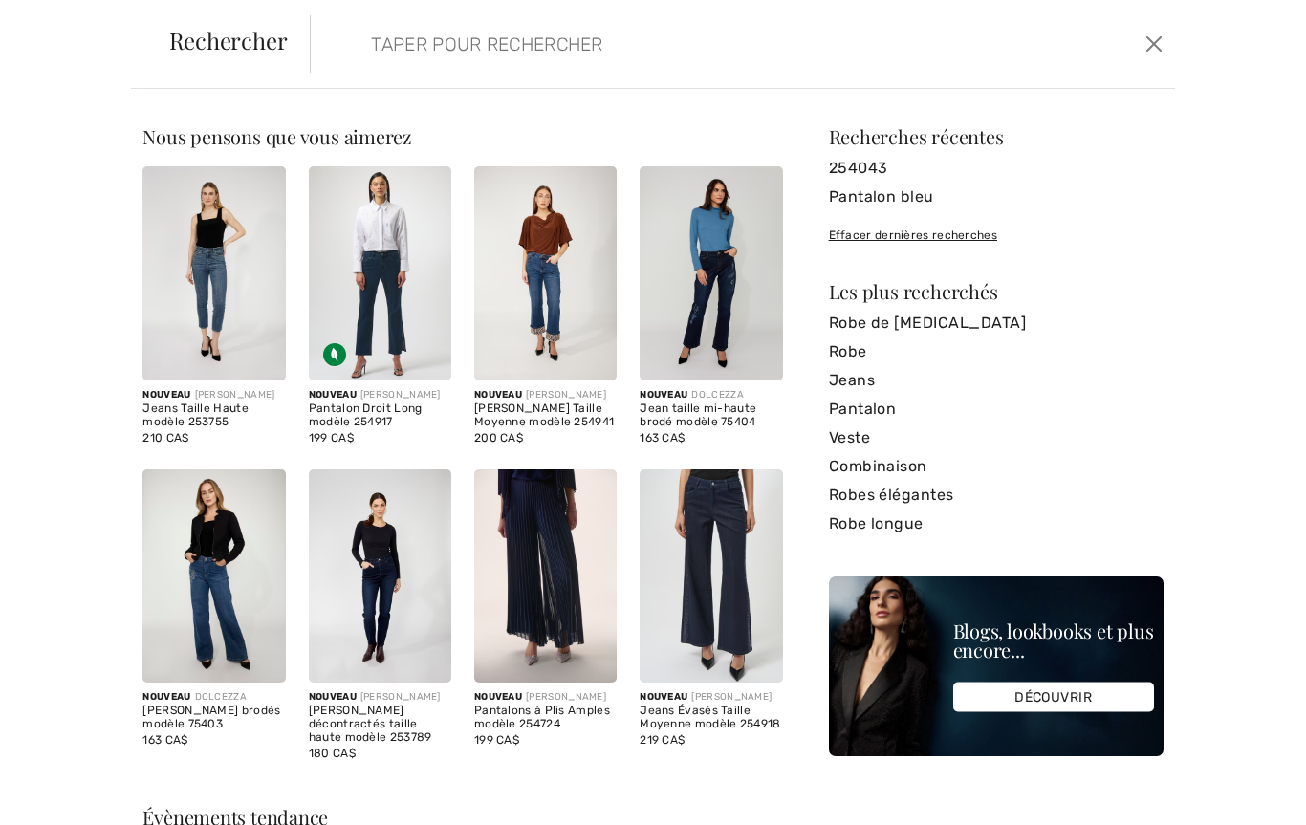
click at [341, 34] on form "Effacer" at bounding box center [725, 43] width 830 height 57
click at [357, 59] on input "search" at bounding box center [650, 43] width 587 height 57
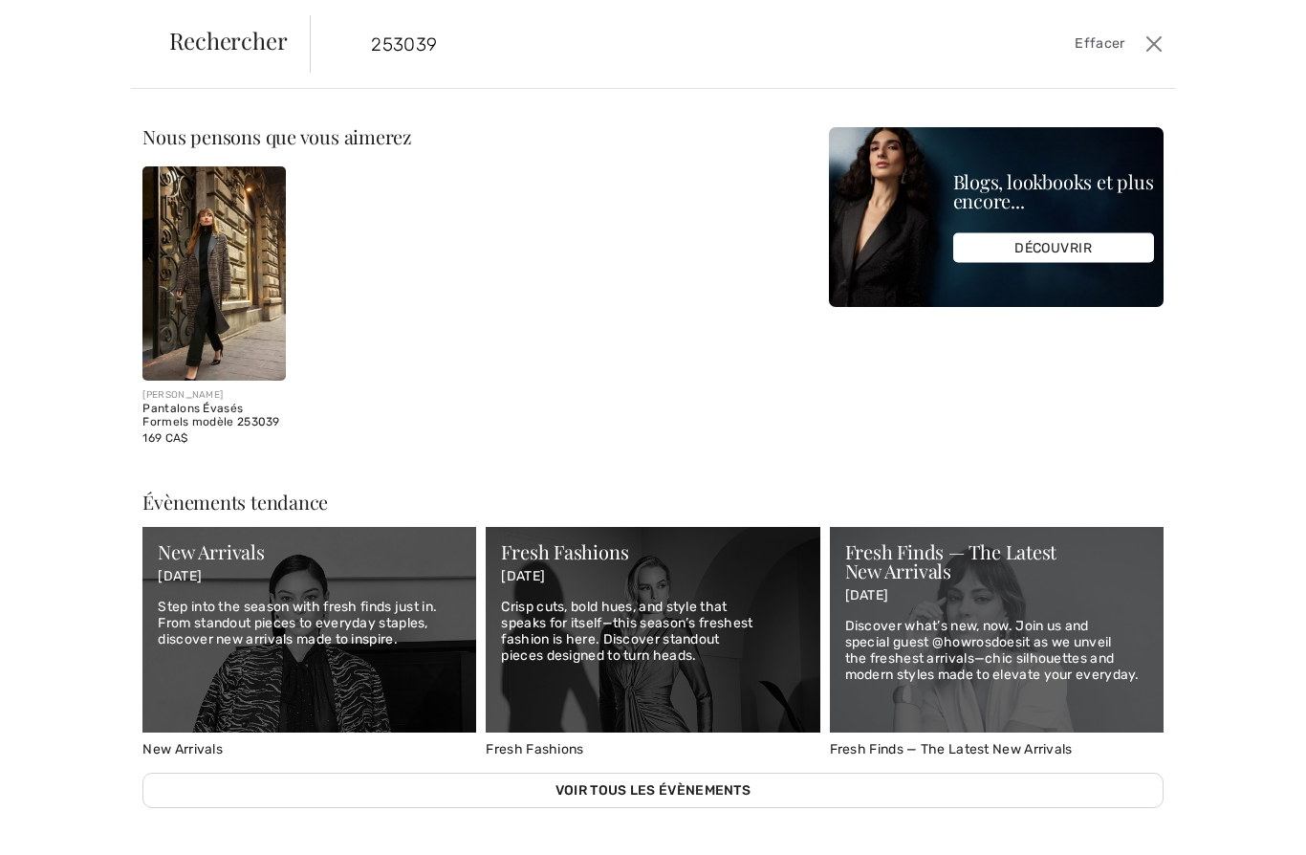
type input "253039"
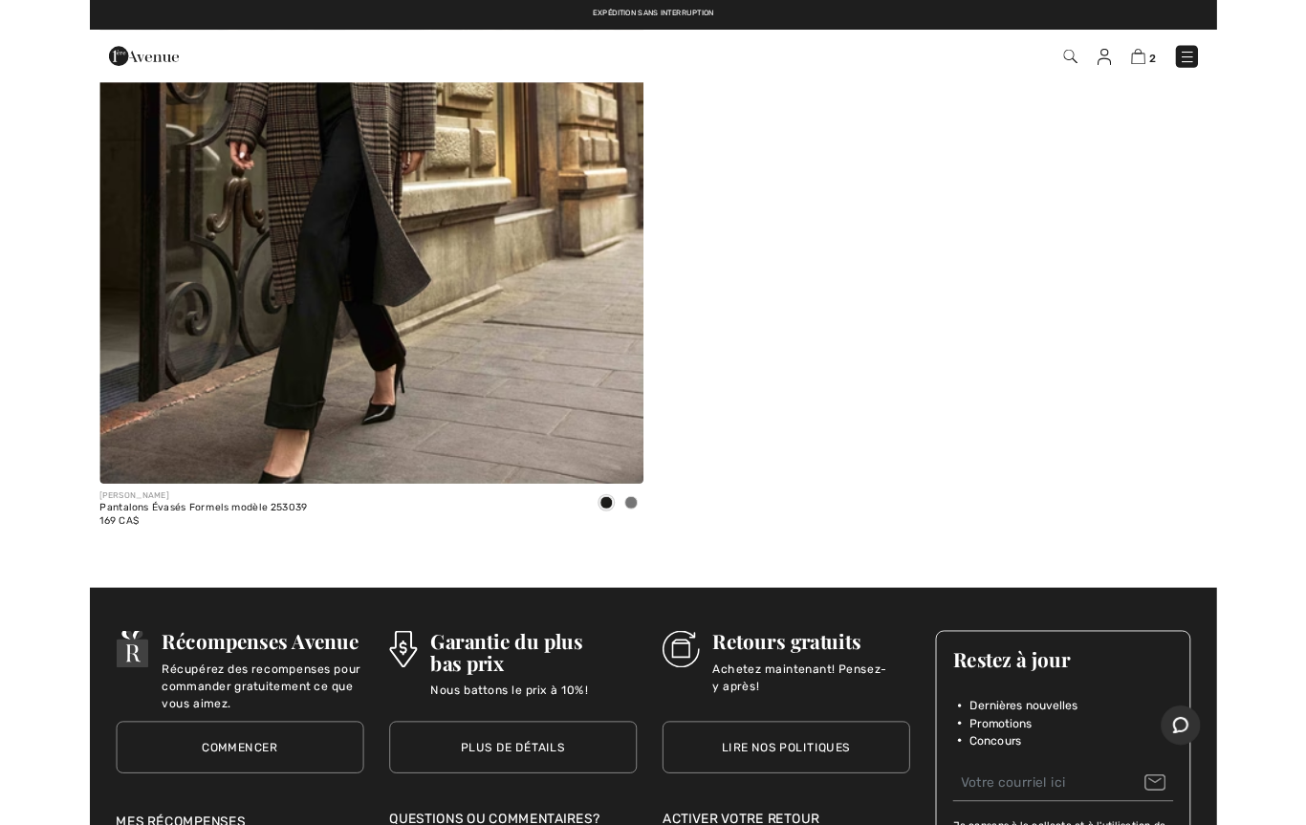
scroll to position [590, 0]
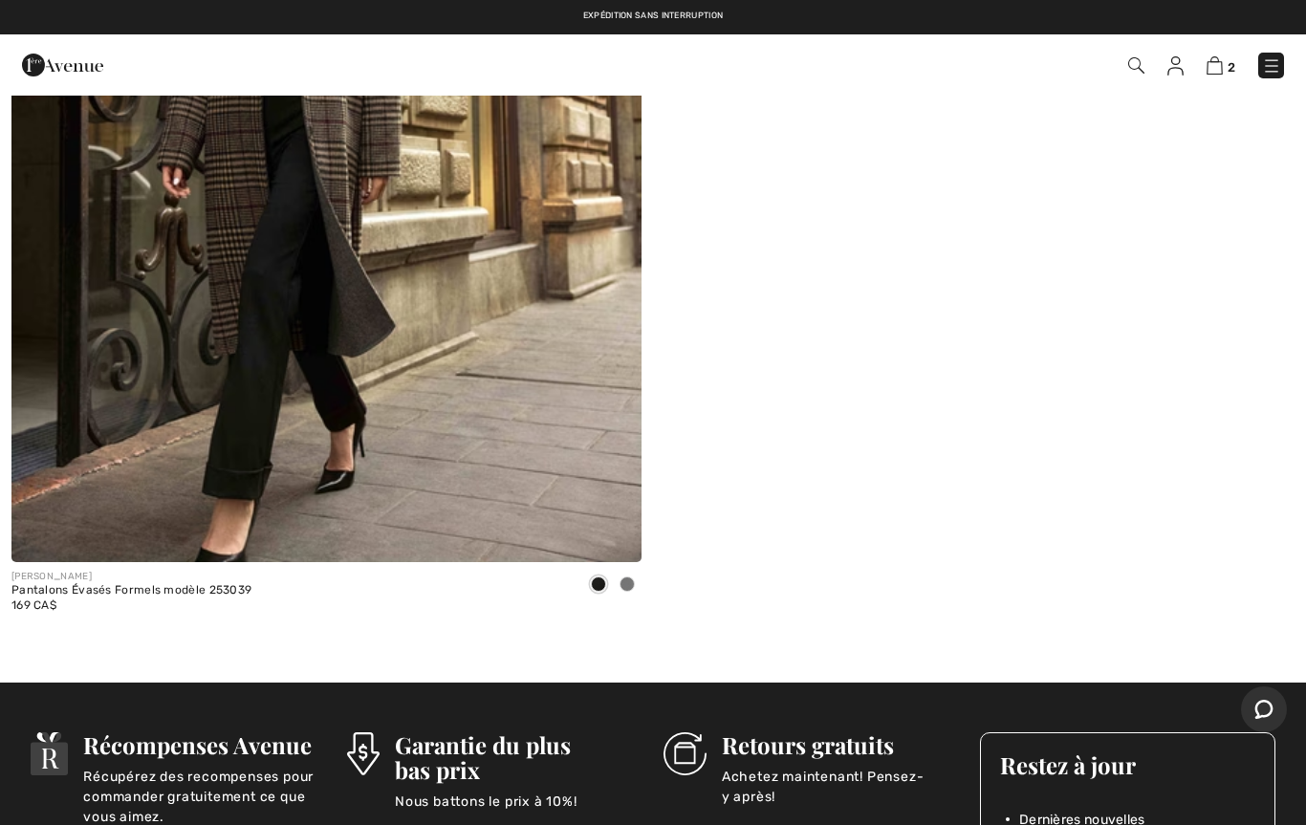
click at [304, 407] on img at bounding box center [326, 90] width 630 height 946
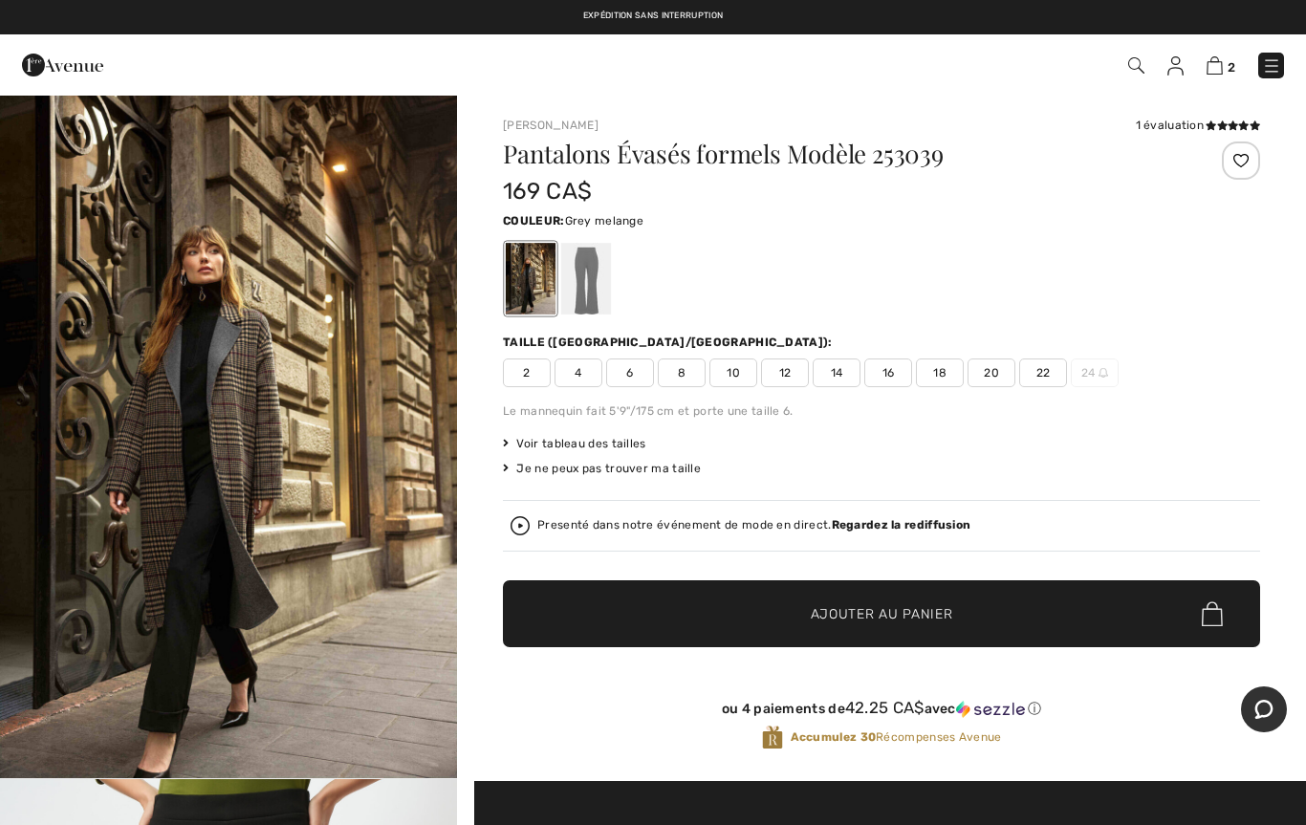
click at [588, 292] on div at bounding box center [586, 279] width 50 height 72
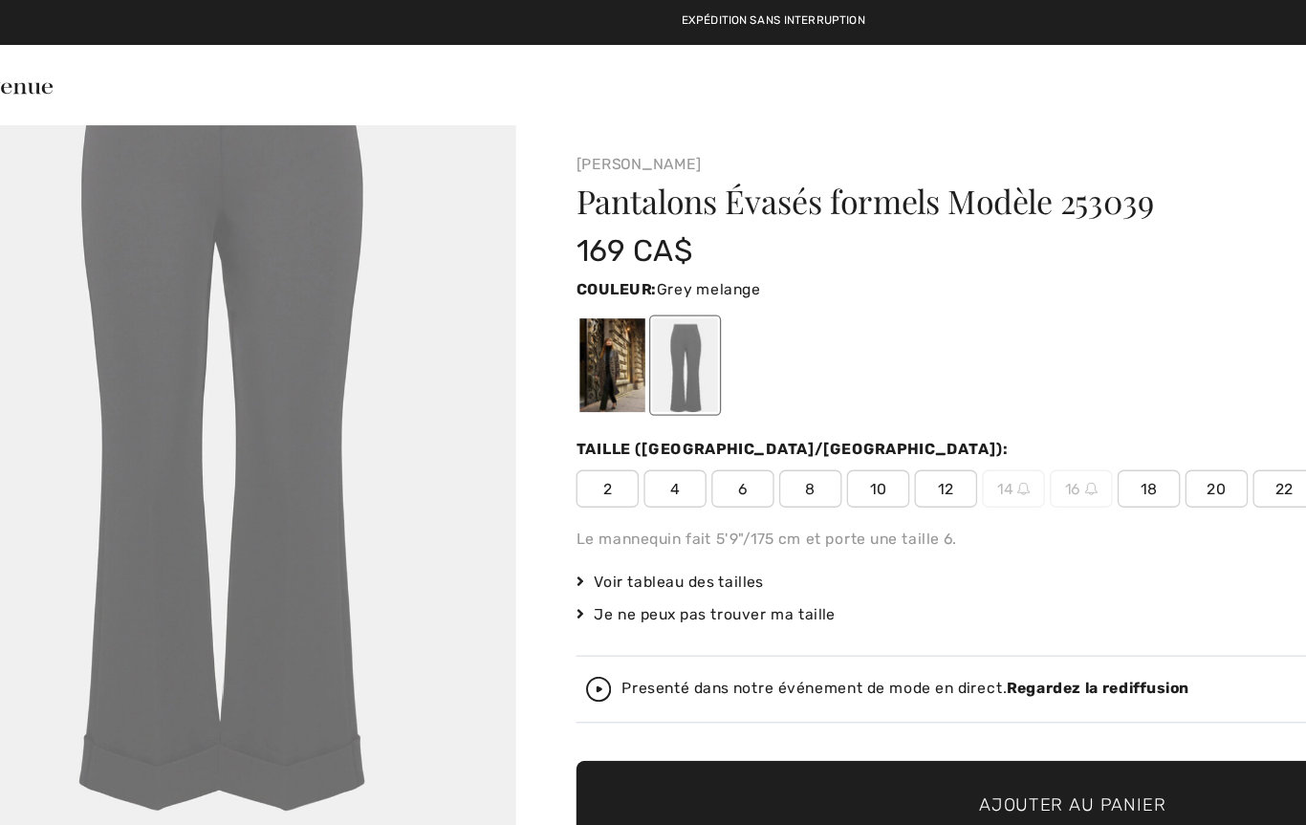
click at [761, 377] on span "12" at bounding box center [785, 373] width 48 height 29
click at [789, 601] on span "✔ Ajouté au panier Ajouter au panier" at bounding box center [881, 613] width 757 height 67
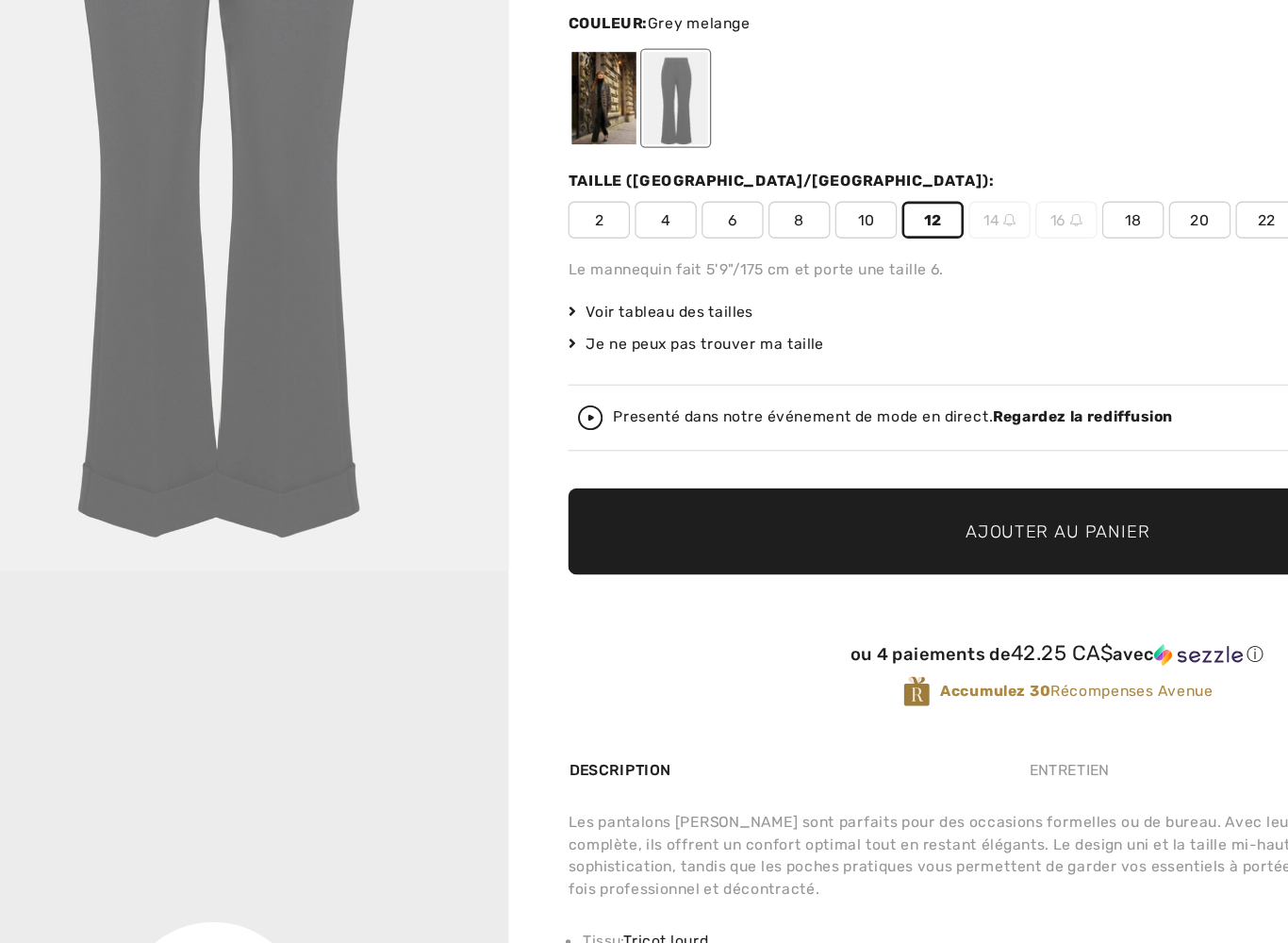
scroll to position [15, 0]
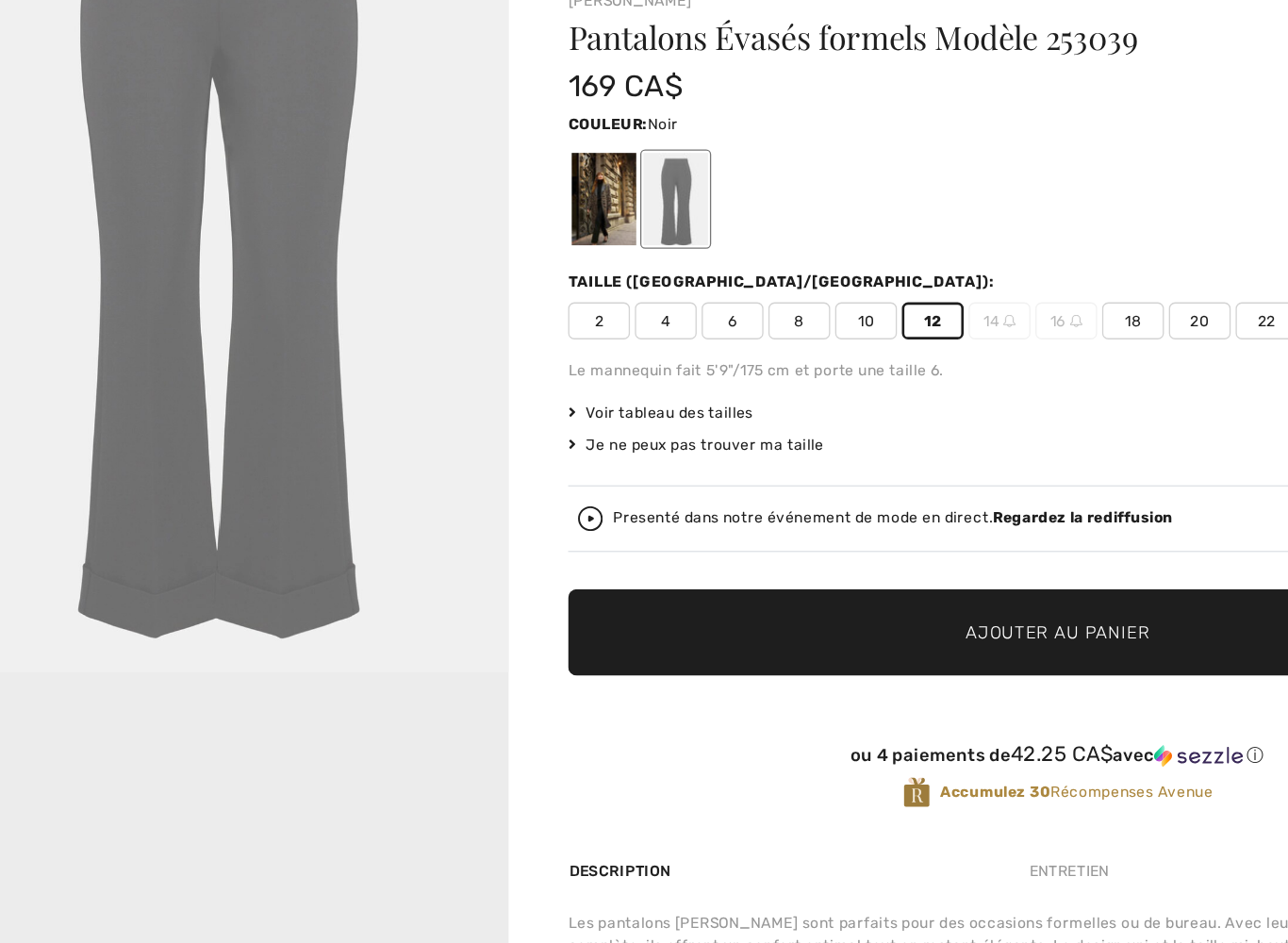
click at [499, 225] on div at bounding box center [524, 260] width 49 height 71
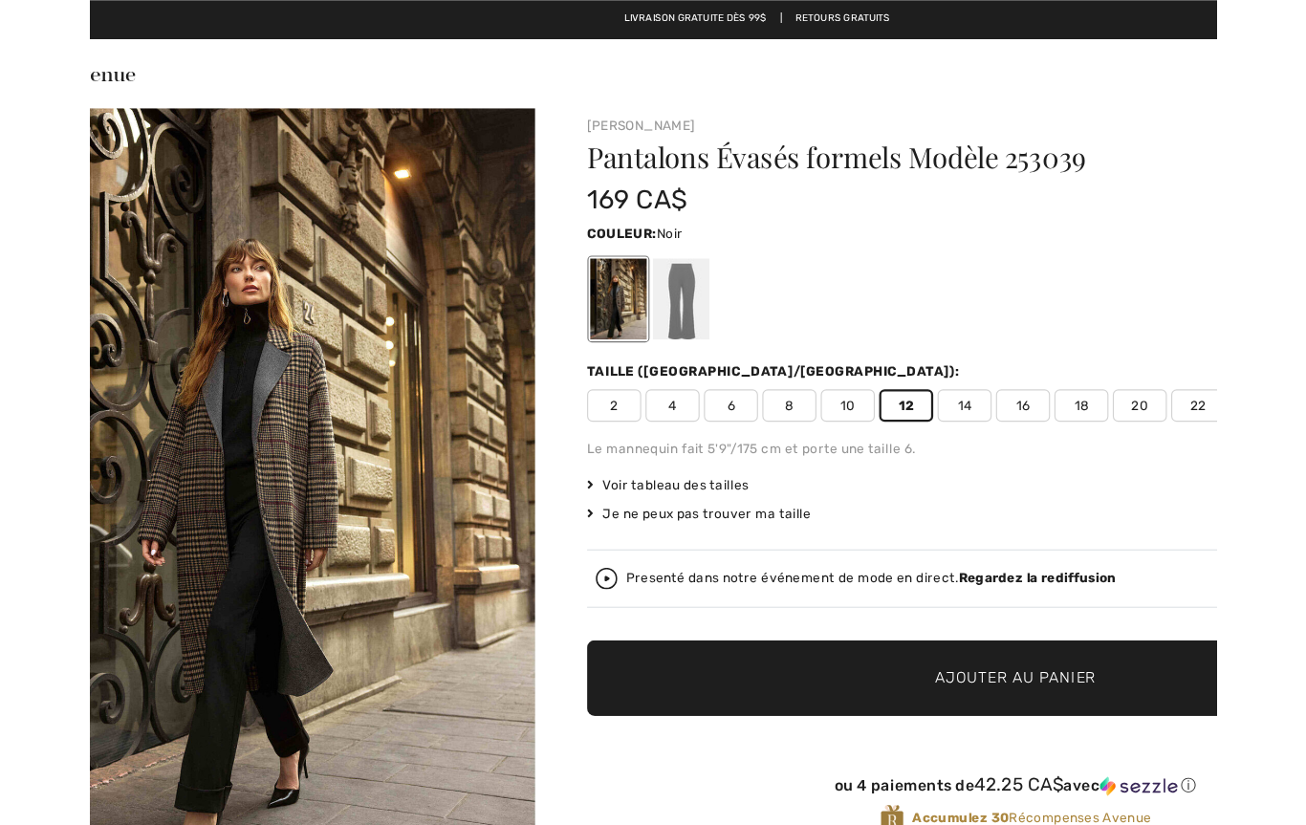
scroll to position [0, 0]
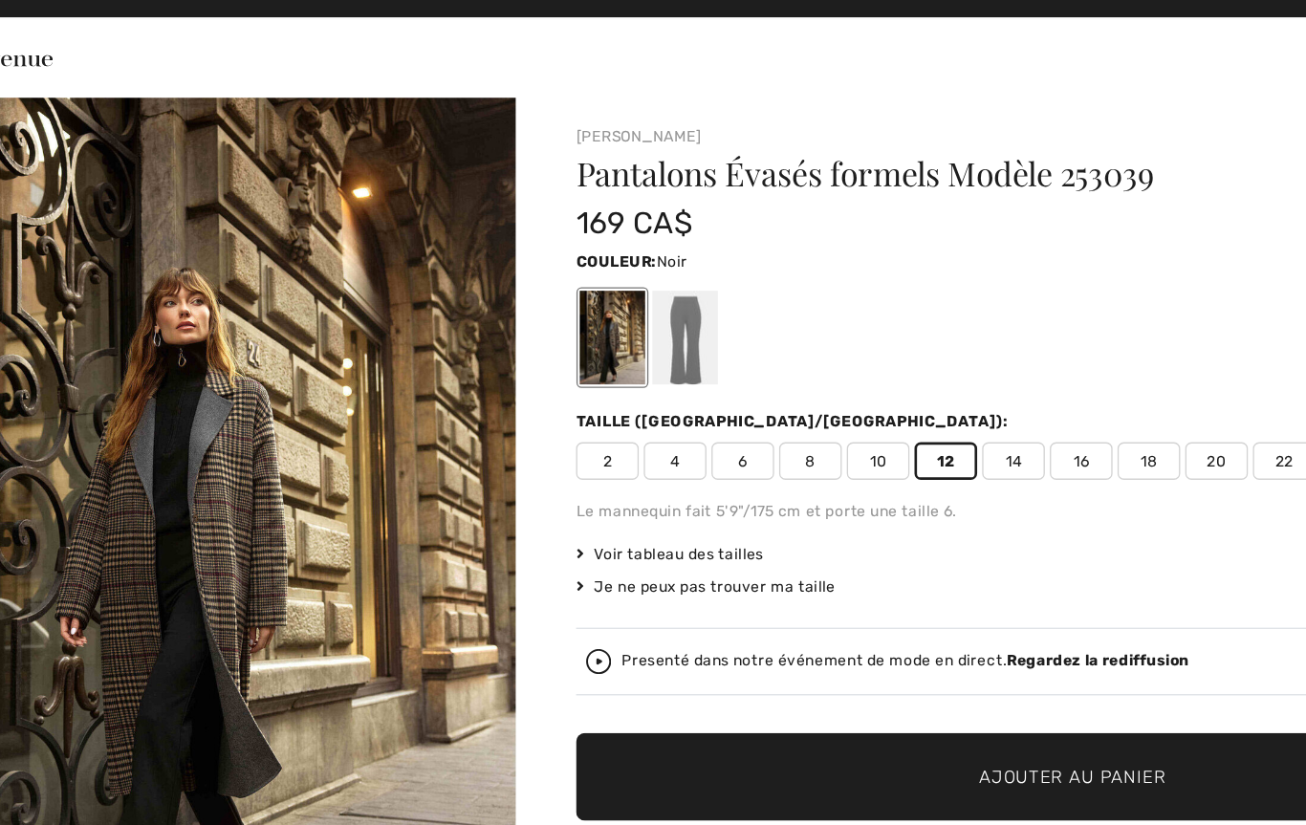
click at [811, 604] on span "Ajouter au panier" at bounding box center [882, 614] width 142 height 20
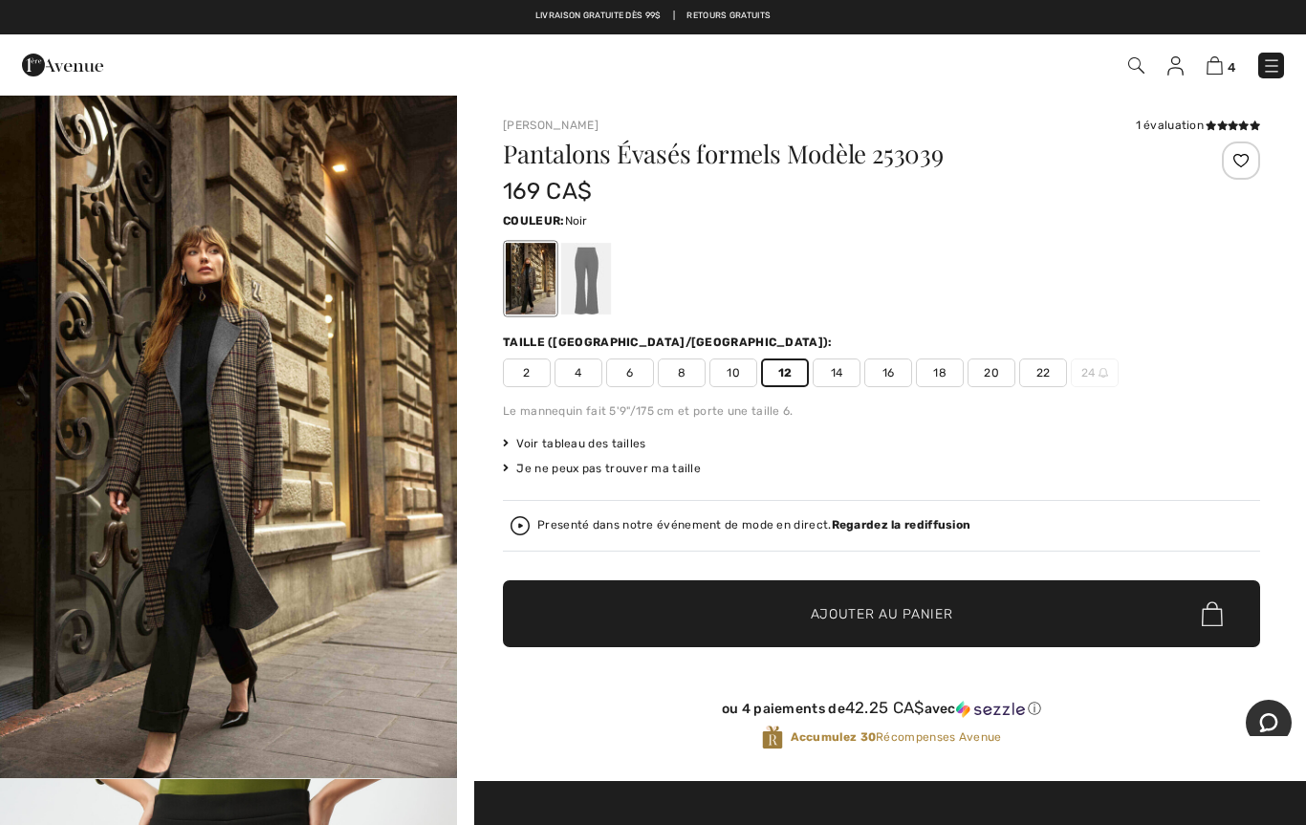
click at [1222, 60] on img at bounding box center [1215, 65] width 16 height 18
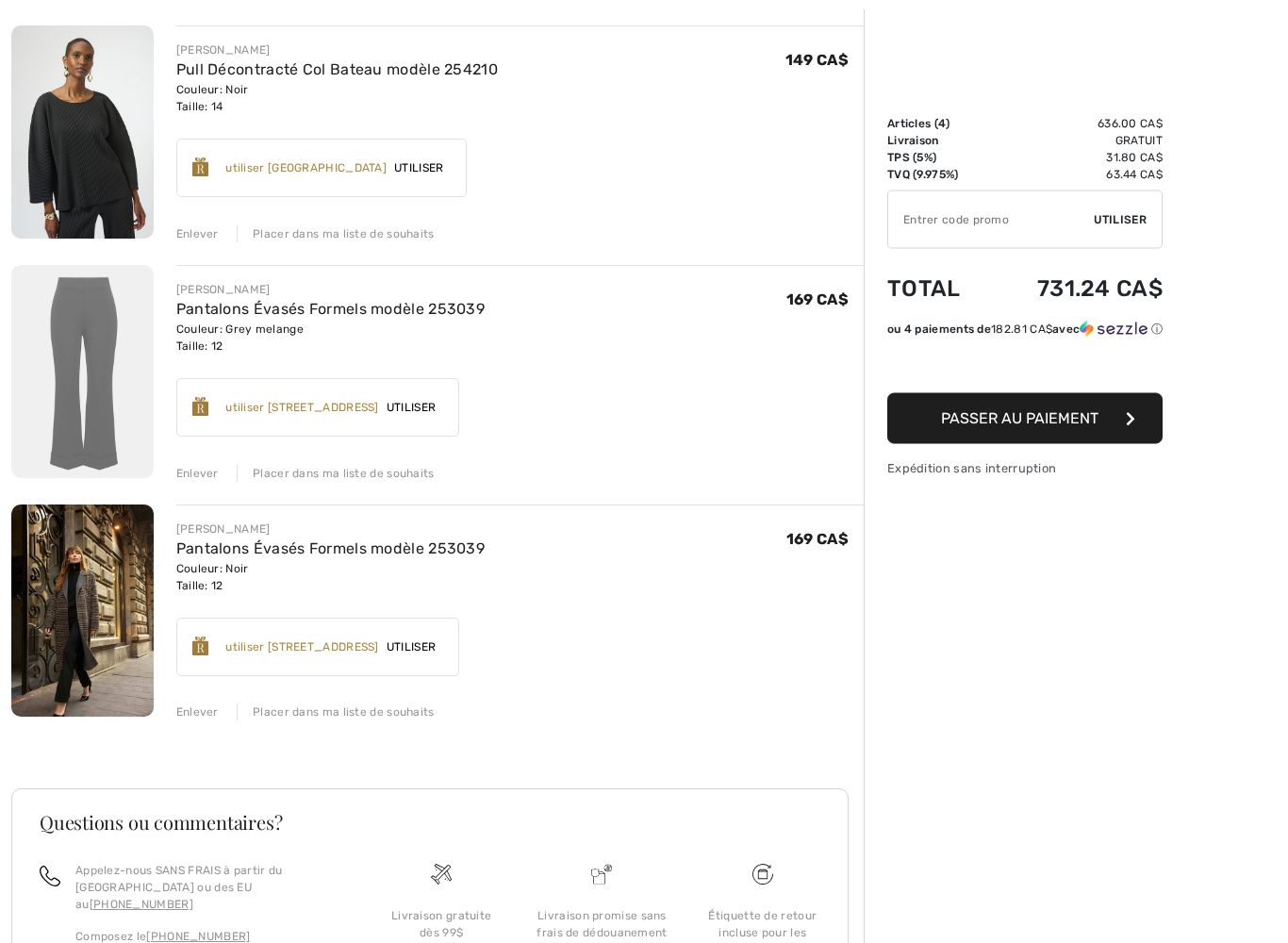
scroll to position [462, 0]
click at [199, 468] on div "Enlever" at bounding box center [197, 472] width 42 height 17
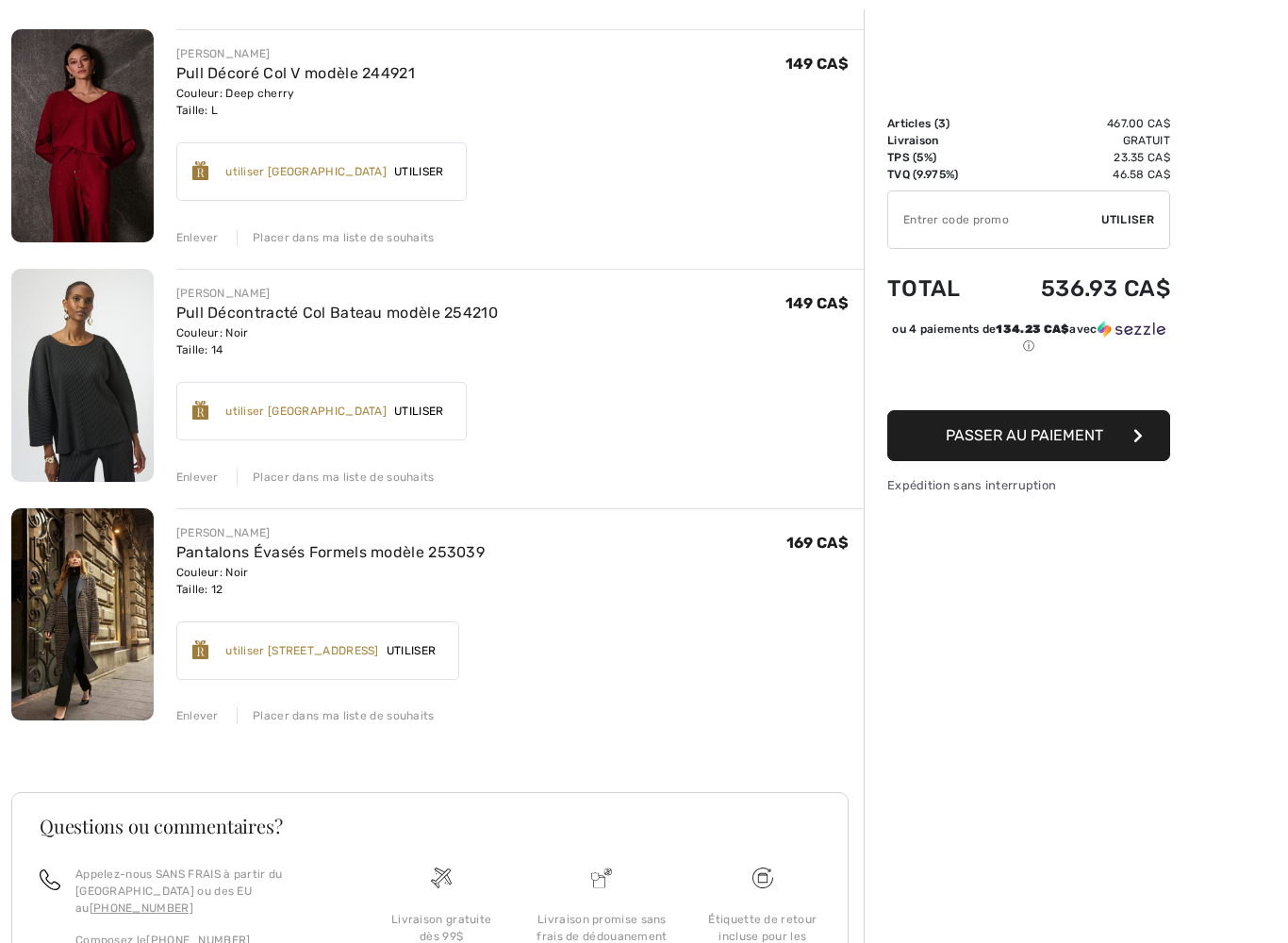
scroll to position [226, 0]
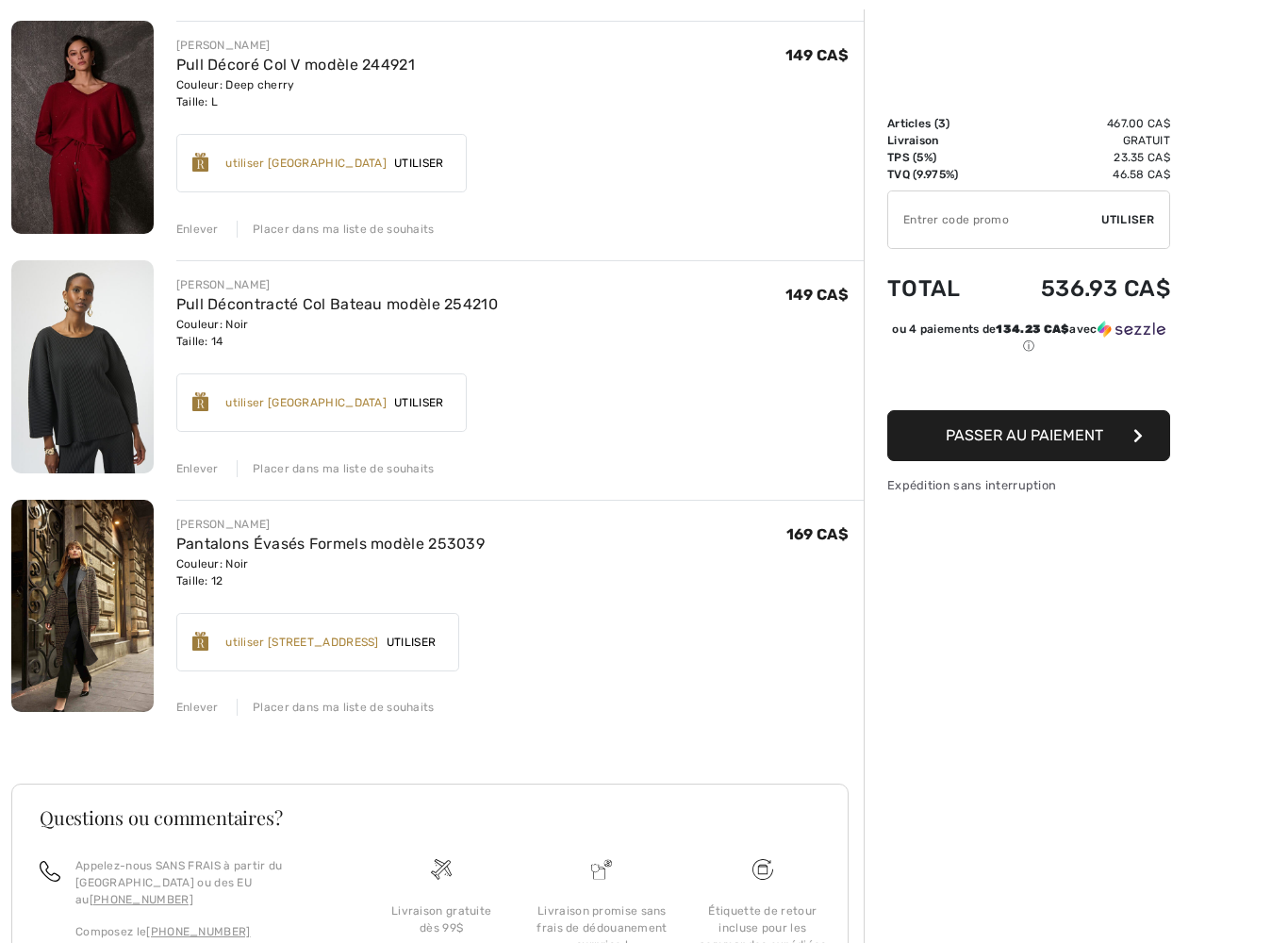
click at [1014, 442] on span "Passer au paiement" at bounding box center [1025, 435] width 158 height 18
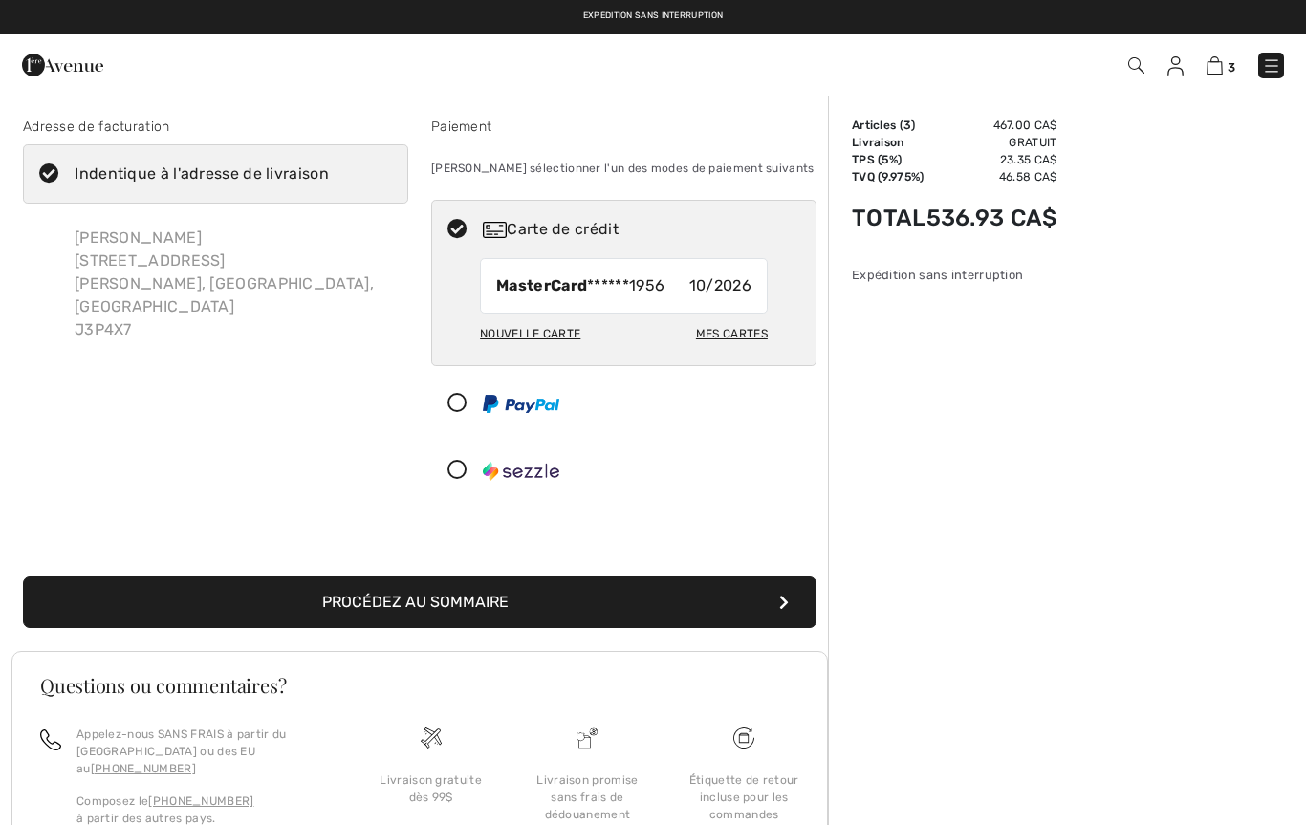
click at [481, 603] on button "Procédez au sommaire" at bounding box center [420, 603] width 794 height 52
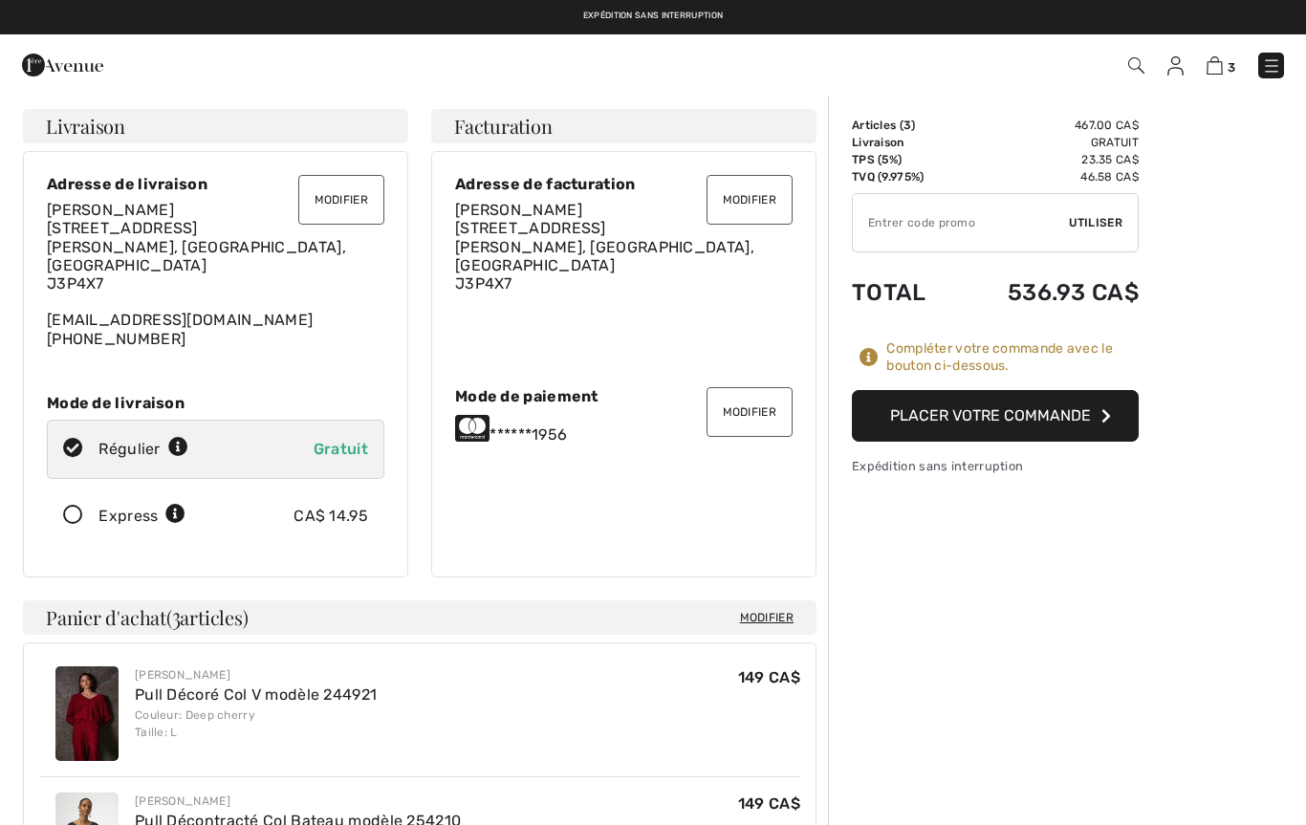
click at [979, 416] on button "Placer votre commande" at bounding box center [995, 416] width 287 height 52
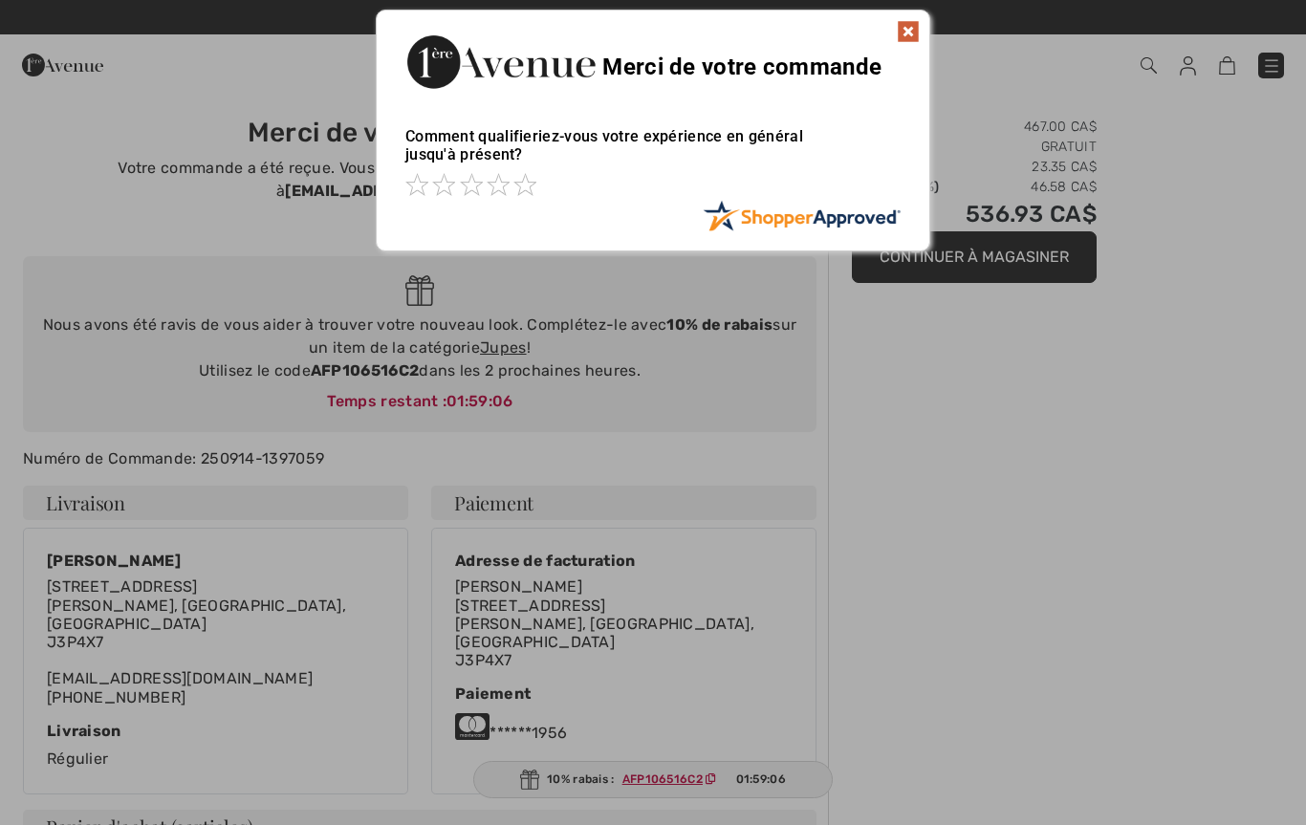
click at [908, 25] on img at bounding box center [908, 31] width 23 height 23
